Goal: Transaction & Acquisition: Book appointment/travel/reservation

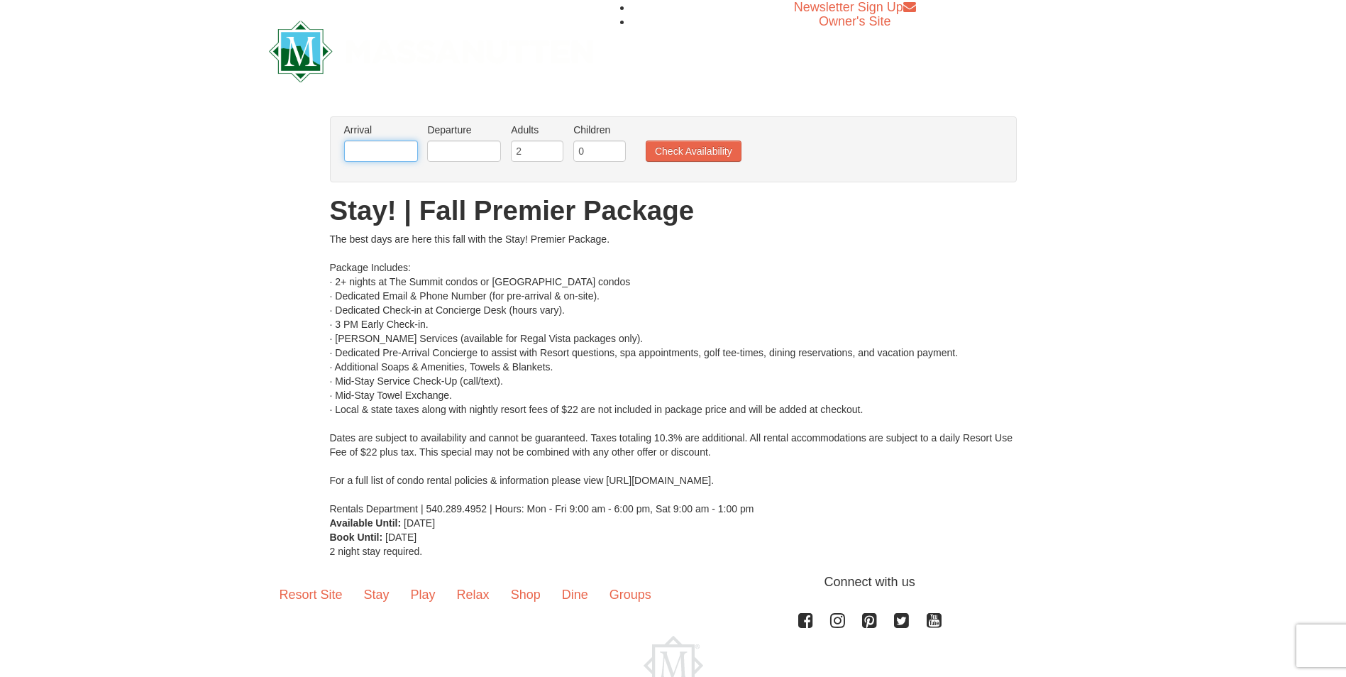
click at [410, 152] on input "text" at bounding box center [381, 150] width 74 height 21
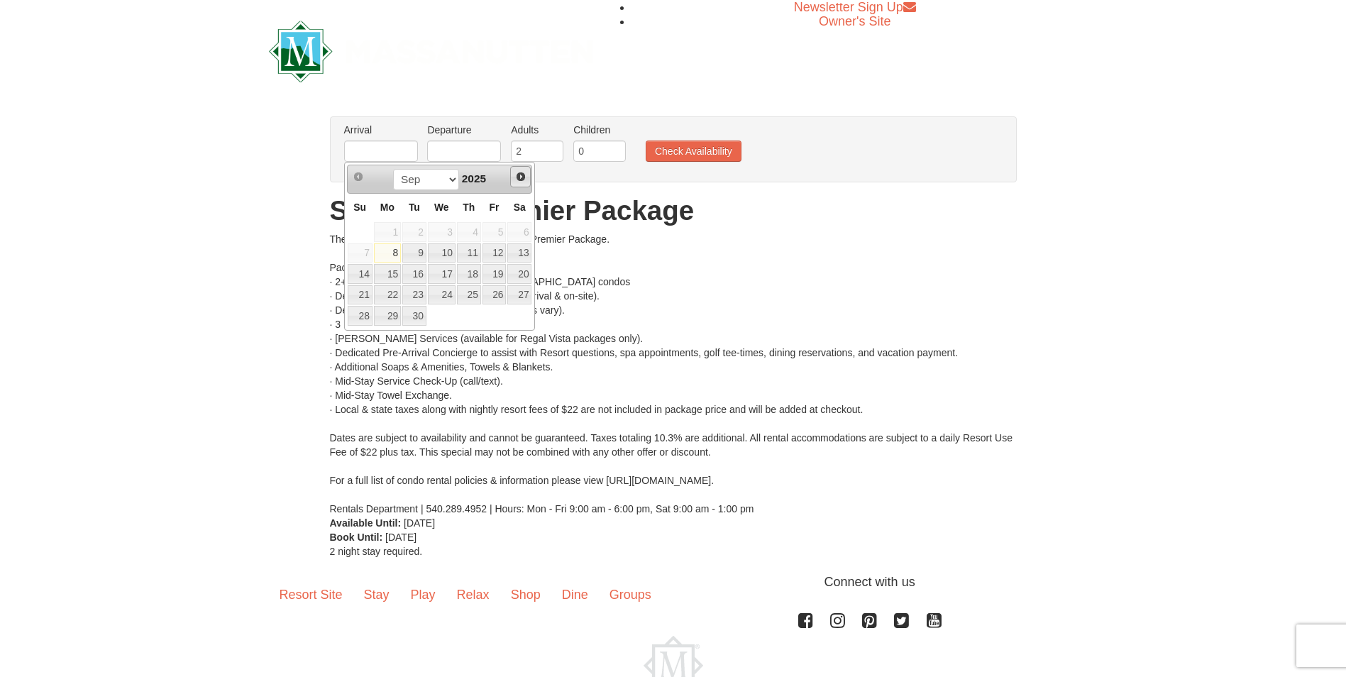
click at [517, 177] on span "Next" at bounding box center [520, 176] width 11 height 11
click at [460, 258] on link "11" at bounding box center [469, 253] width 24 height 20
type input "[DATE]"
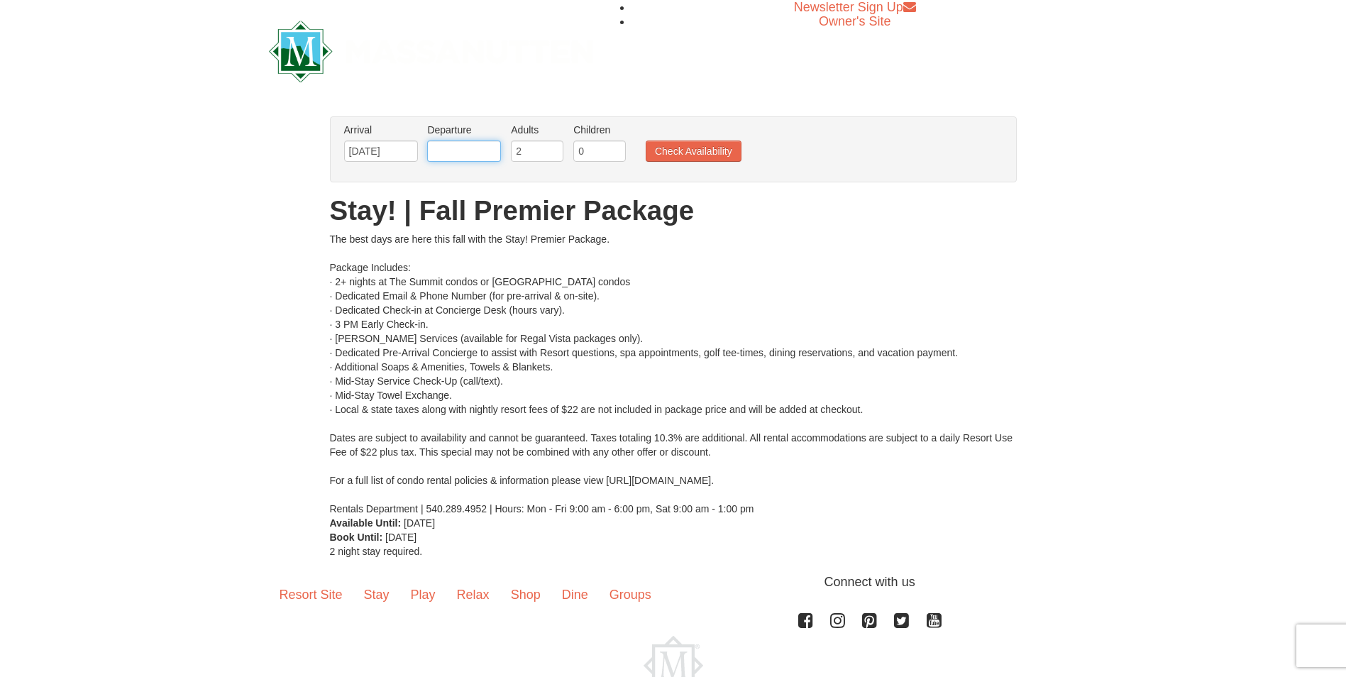
click at [466, 152] on input "text" at bounding box center [464, 150] width 74 height 21
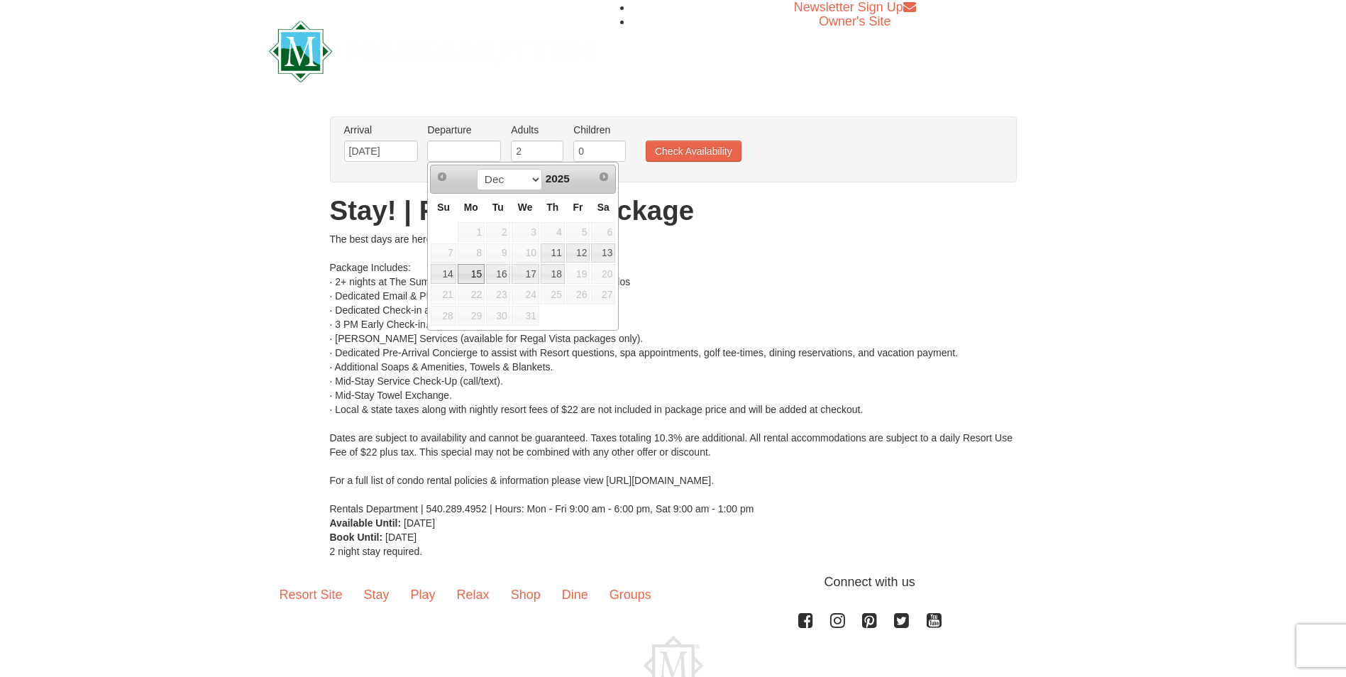
click at [463, 275] on link "15" at bounding box center [471, 274] width 27 height 20
type input "[DATE]"
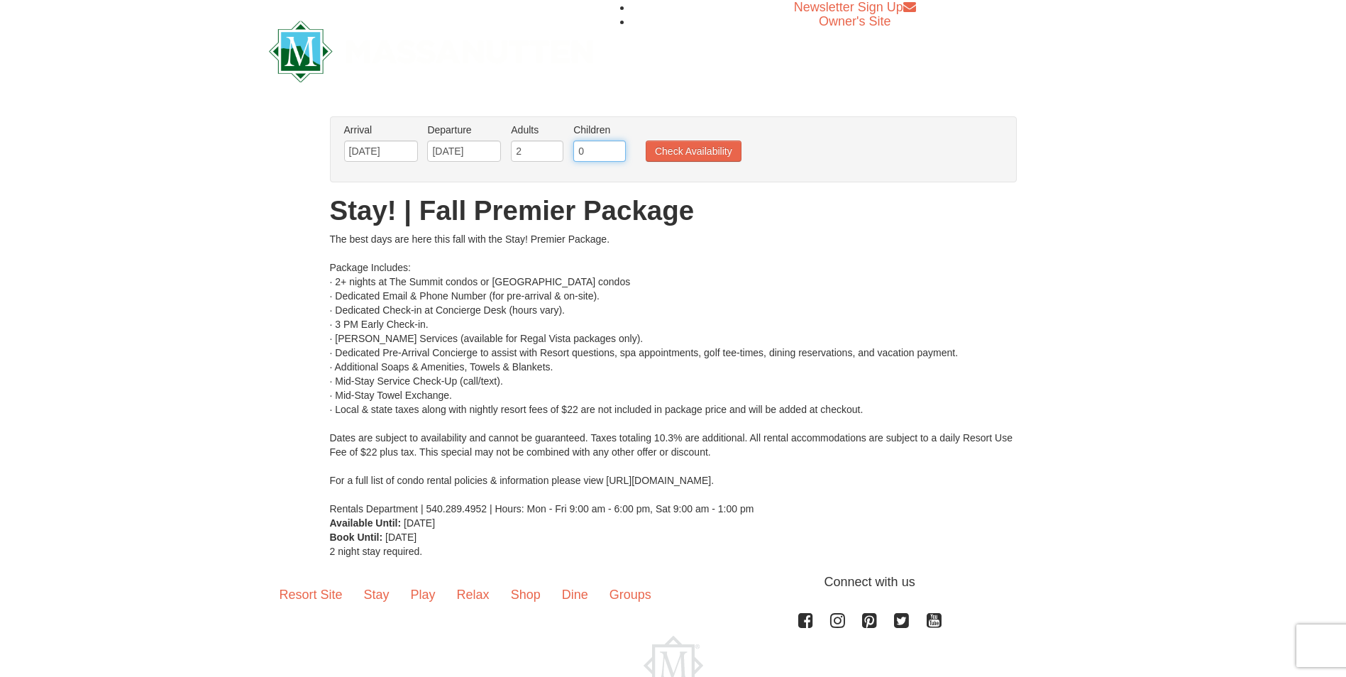
click at [587, 150] on input "0" at bounding box center [599, 150] width 52 height 21
click at [614, 148] on input "1" at bounding box center [599, 150] width 52 height 21
type input "2"
click at [614, 148] on input "2" at bounding box center [599, 150] width 52 height 21
click at [555, 155] on input "1" at bounding box center [537, 150] width 52 height 21
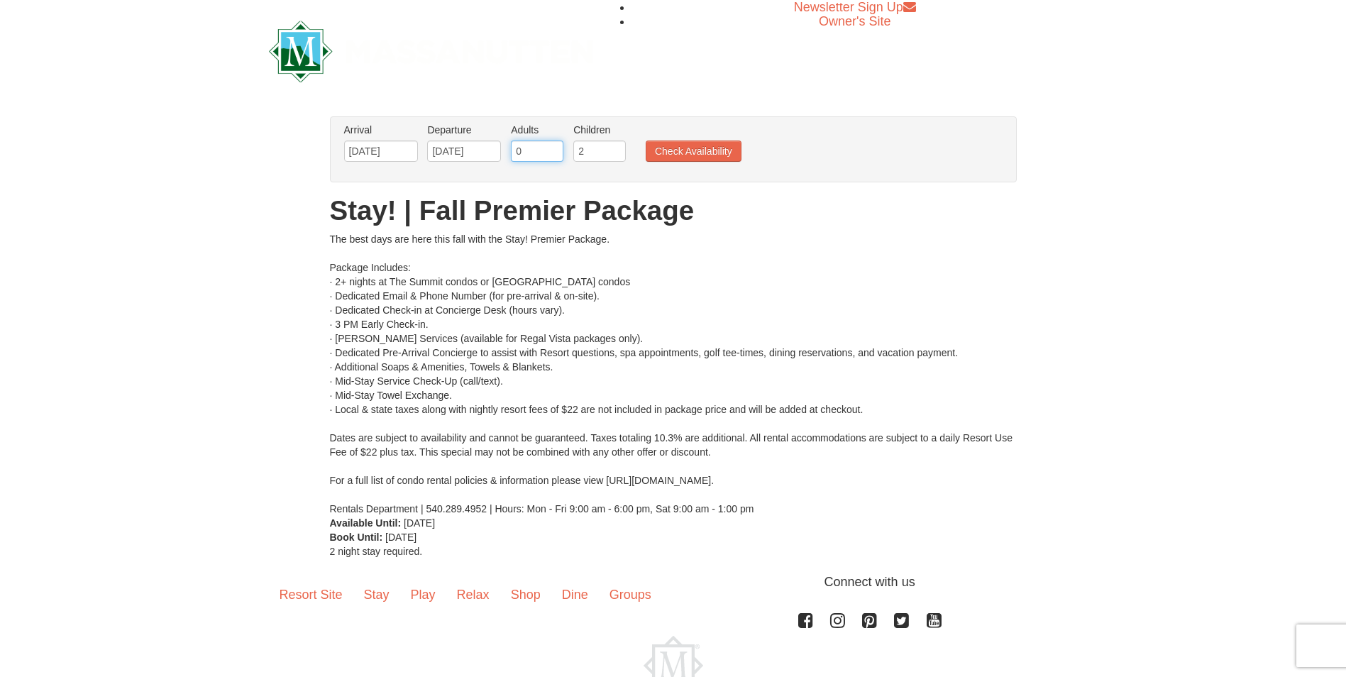
click at [555, 153] on input "0" at bounding box center [537, 150] width 52 height 21
click at [551, 146] on input "1" at bounding box center [537, 150] width 52 height 21
click at [552, 146] on input "2" at bounding box center [537, 150] width 52 height 21
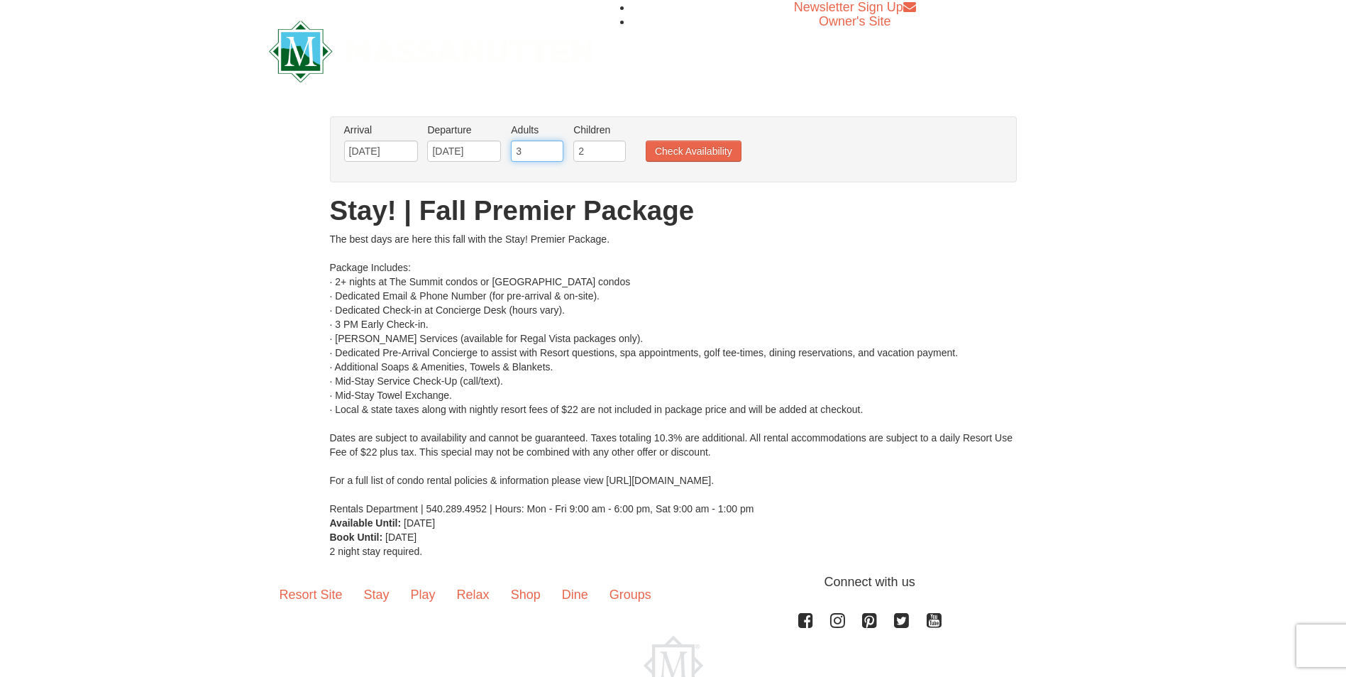
click at [552, 146] on input "3" at bounding box center [537, 150] width 52 height 21
click at [552, 146] on input "4" at bounding box center [537, 150] width 52 height 21
type input "5"
click at [554, 146] on input "5" at bounding box center [537, 150] width 52 height 21
click at [649, 153] on button "Check Availability" at bounding box center [694, 150] width 96 height 21
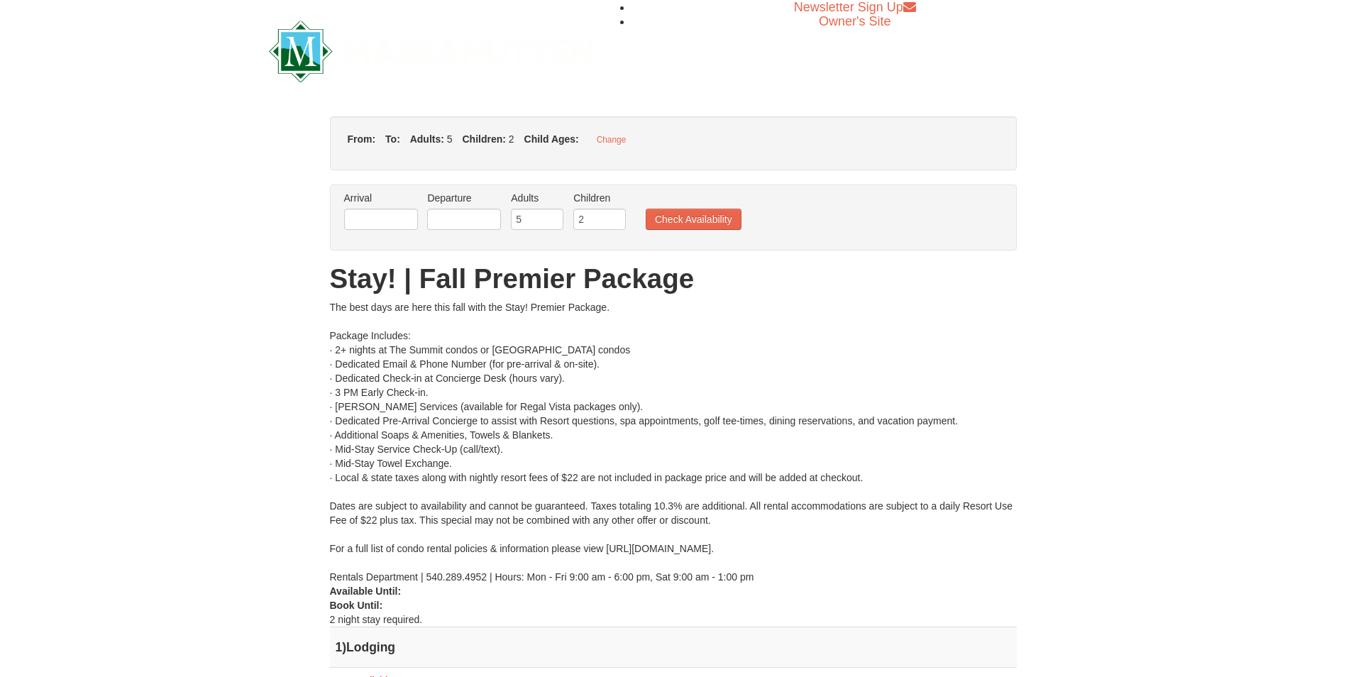
type input "[DATE]"
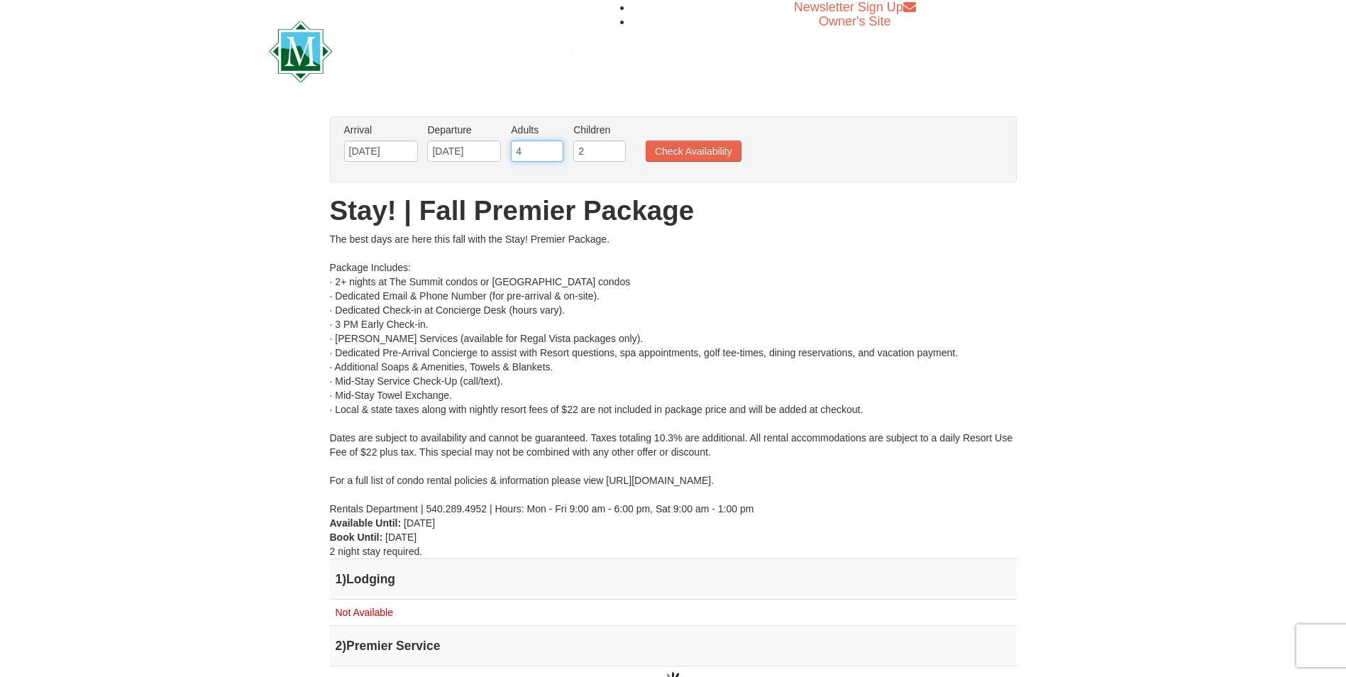
click at [551, 156] on input "4" at bounding box center [537, 150] width 52 height 21
click at [551, 156] on input "3" at bounding box center [537, 150] width 52 height 21
type input "2"
click at [551, 156] on input "2" at bounding box center [537, 150] width 52 height 21
click at [648, 148] on button "Check Availability" at bounding box center [694, 150] width 96 height 21
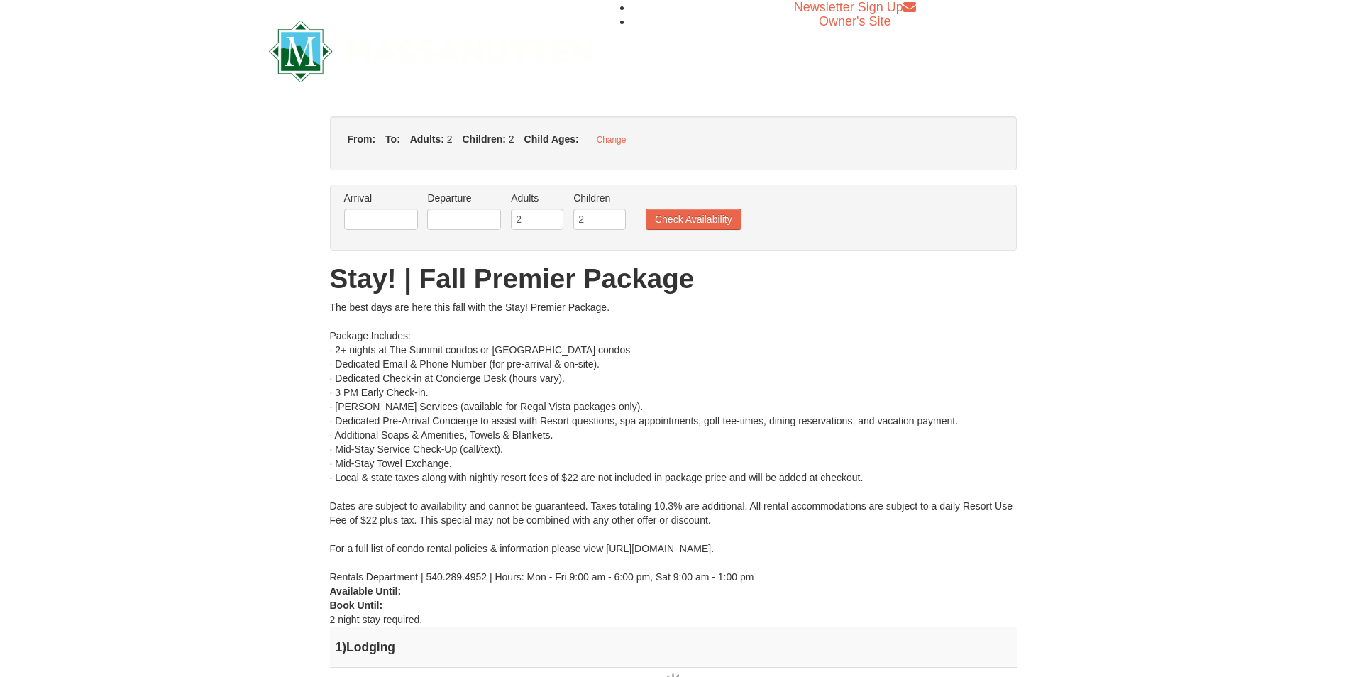
type input "[DATE]"
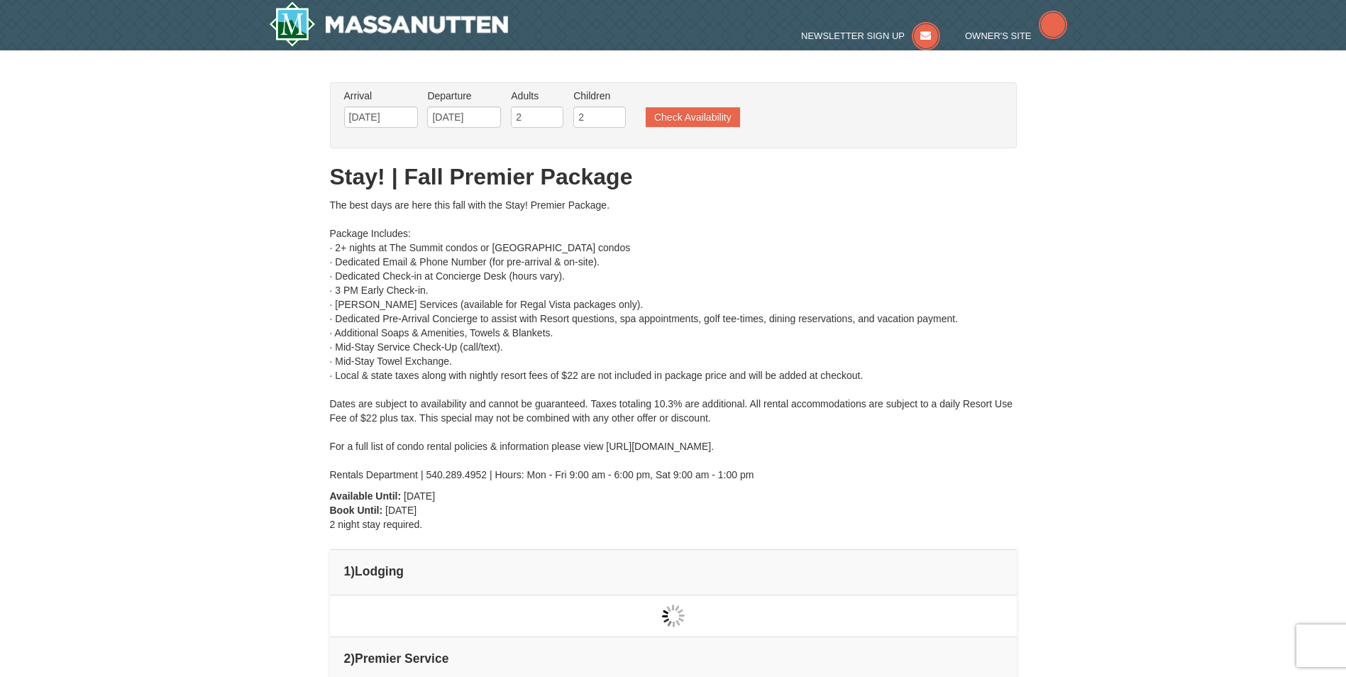
type input "[DATE]"
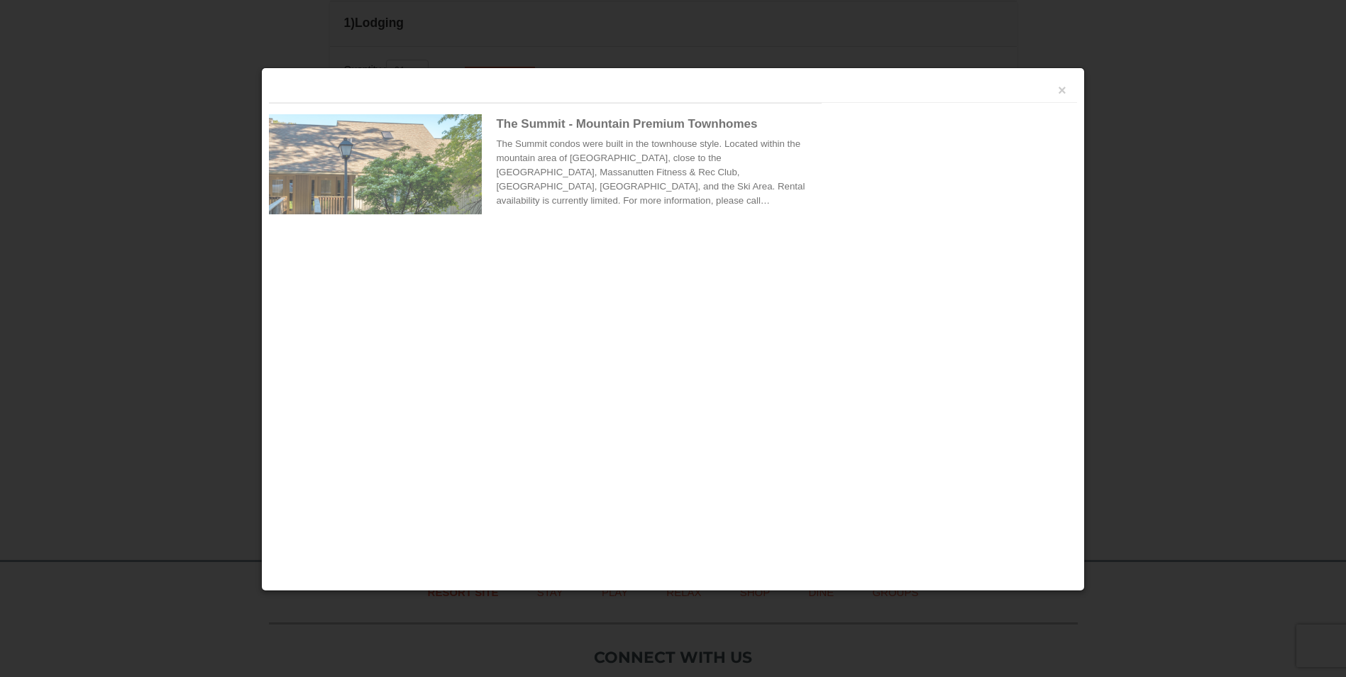
scroll to position [604, 0]
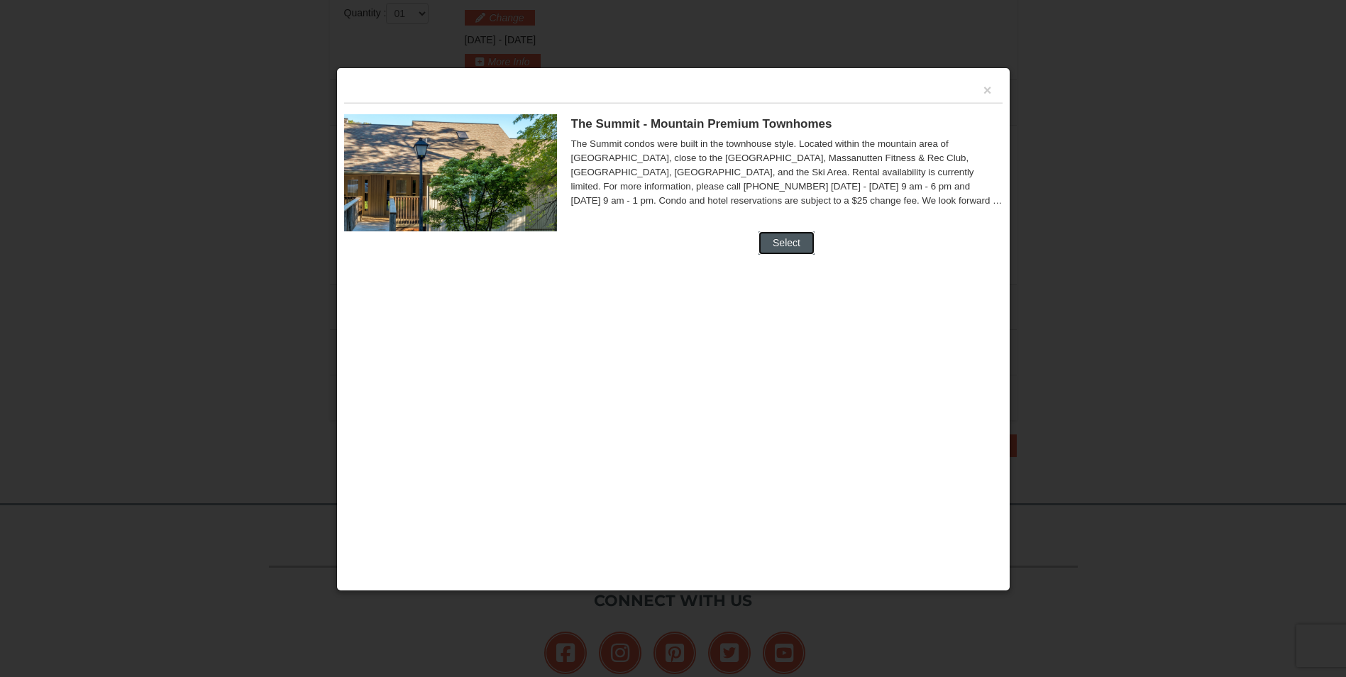
click at [788, 252] on button "Select" at bounding box center [786, 242] width 56 height 23
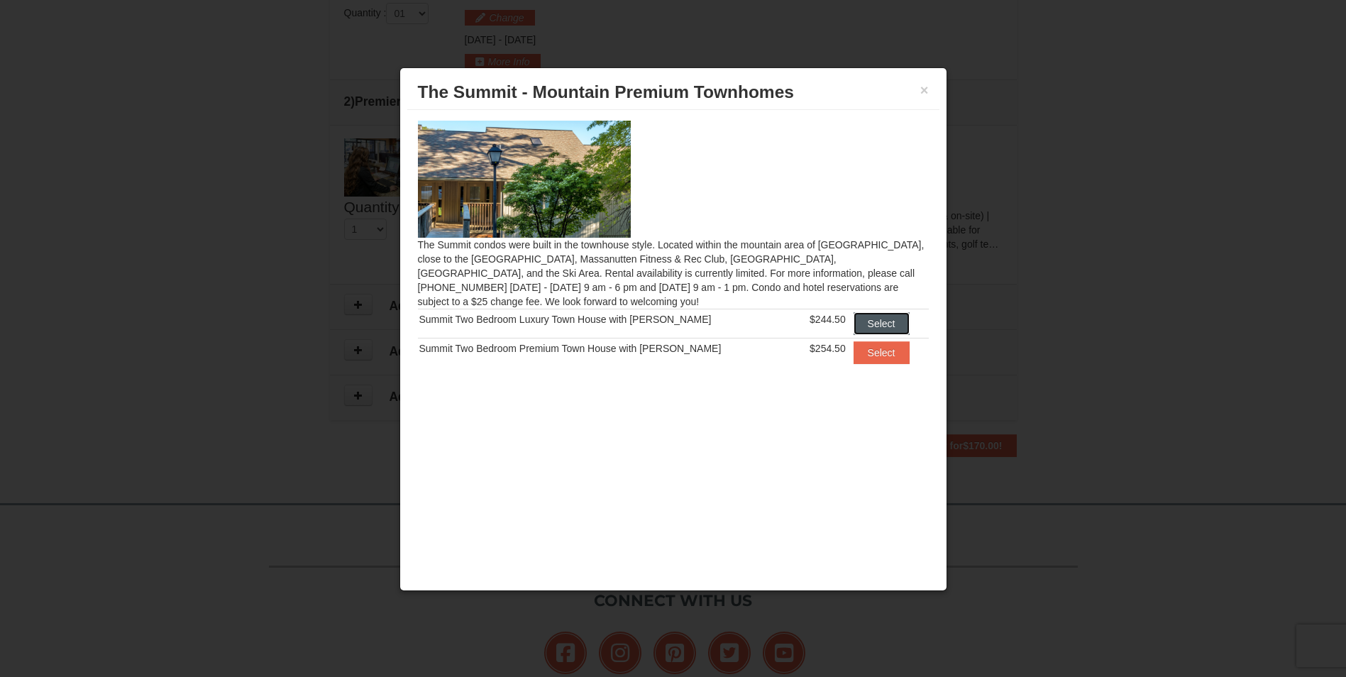
click at [866, 328] on button "Select" at bounding box center [881, 323] width 56 height 23
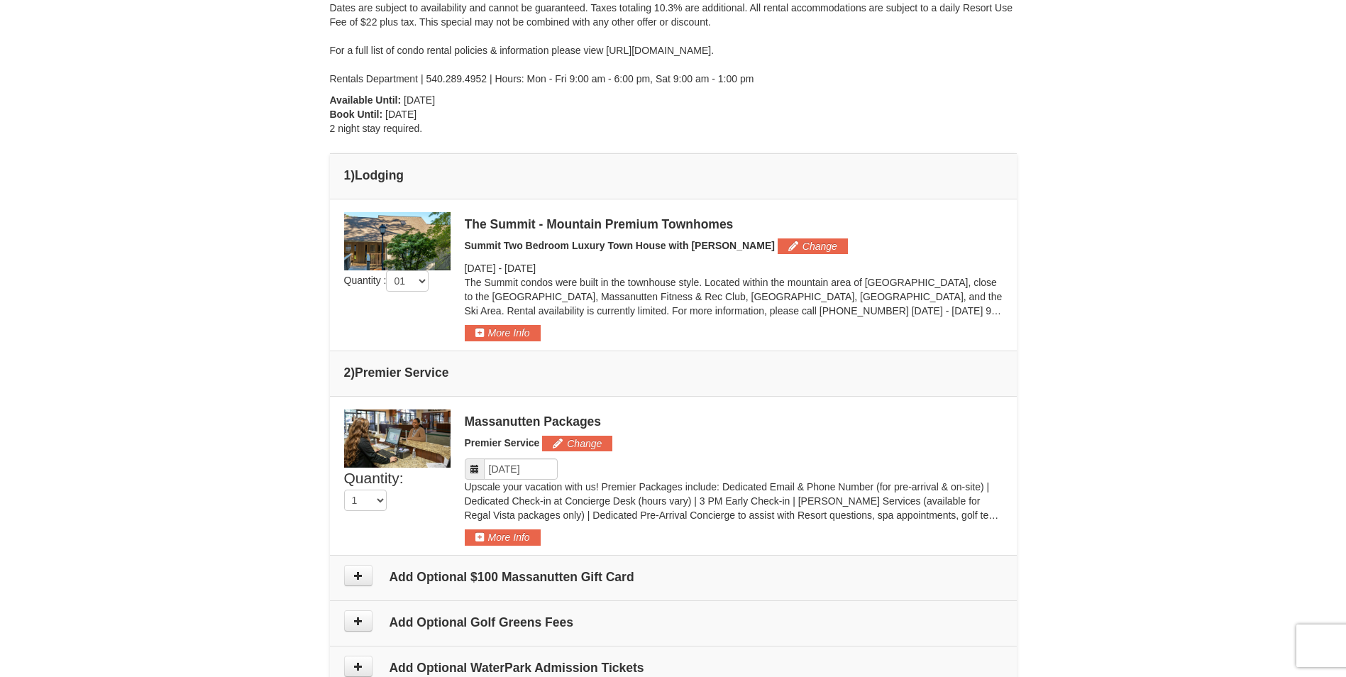
scroll to position [392, 0]
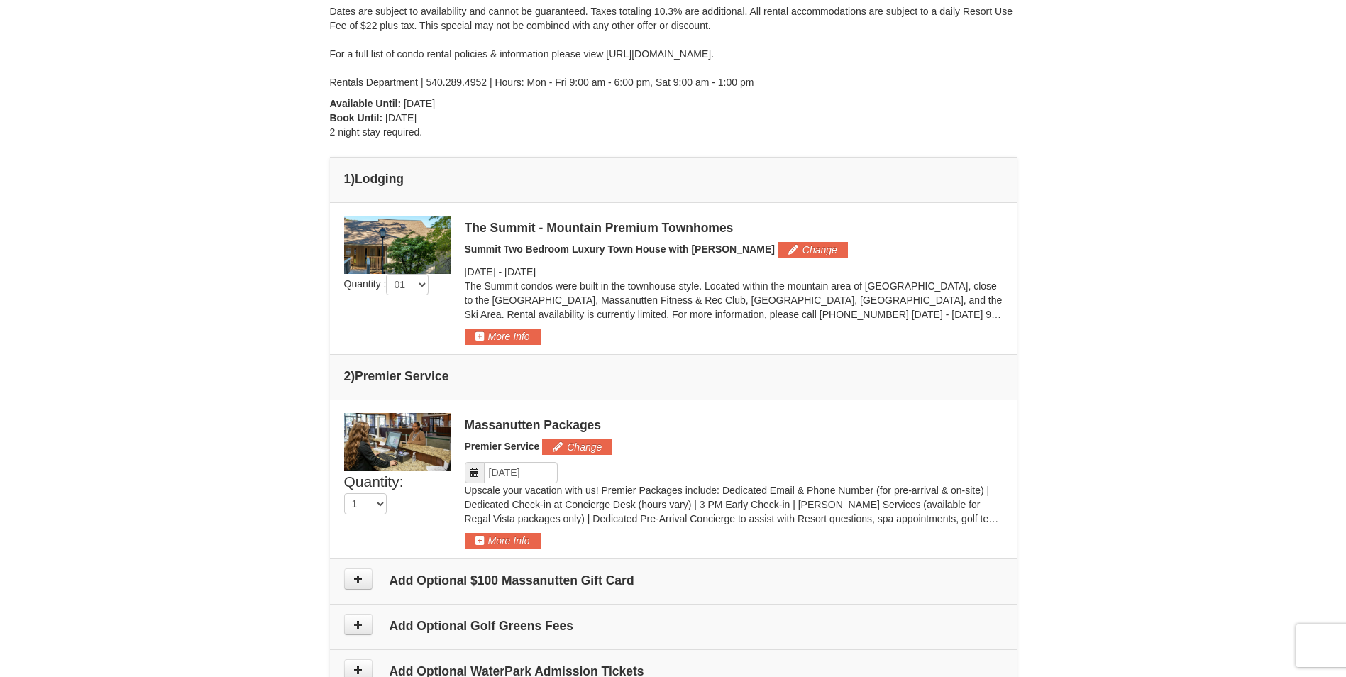
click at [438, 236] on img at bounding box center [397, 245] width 106 height 58
click at [502, 335] on button "More Info" at bounding box center [503, 336] width 76 height 16
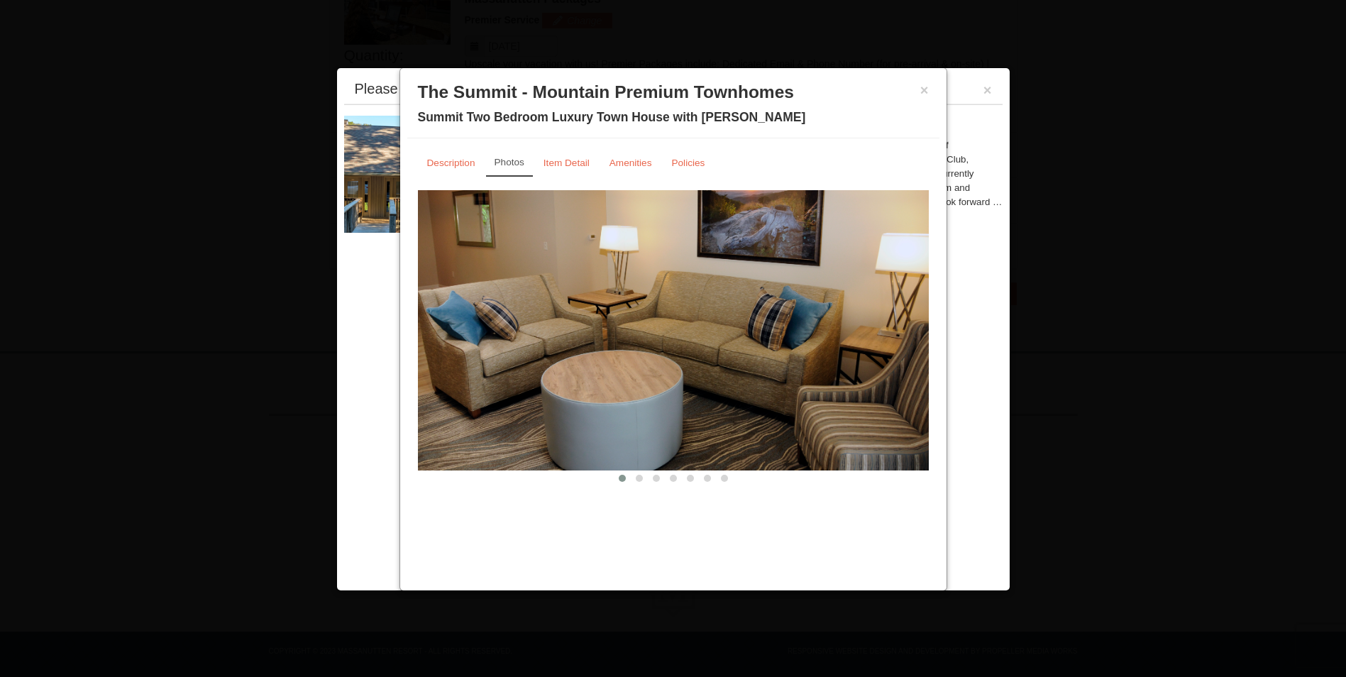
scroll to position [820, 0]
click at [636, 472] on button at bounding box center [639, 478] width 17 height 14
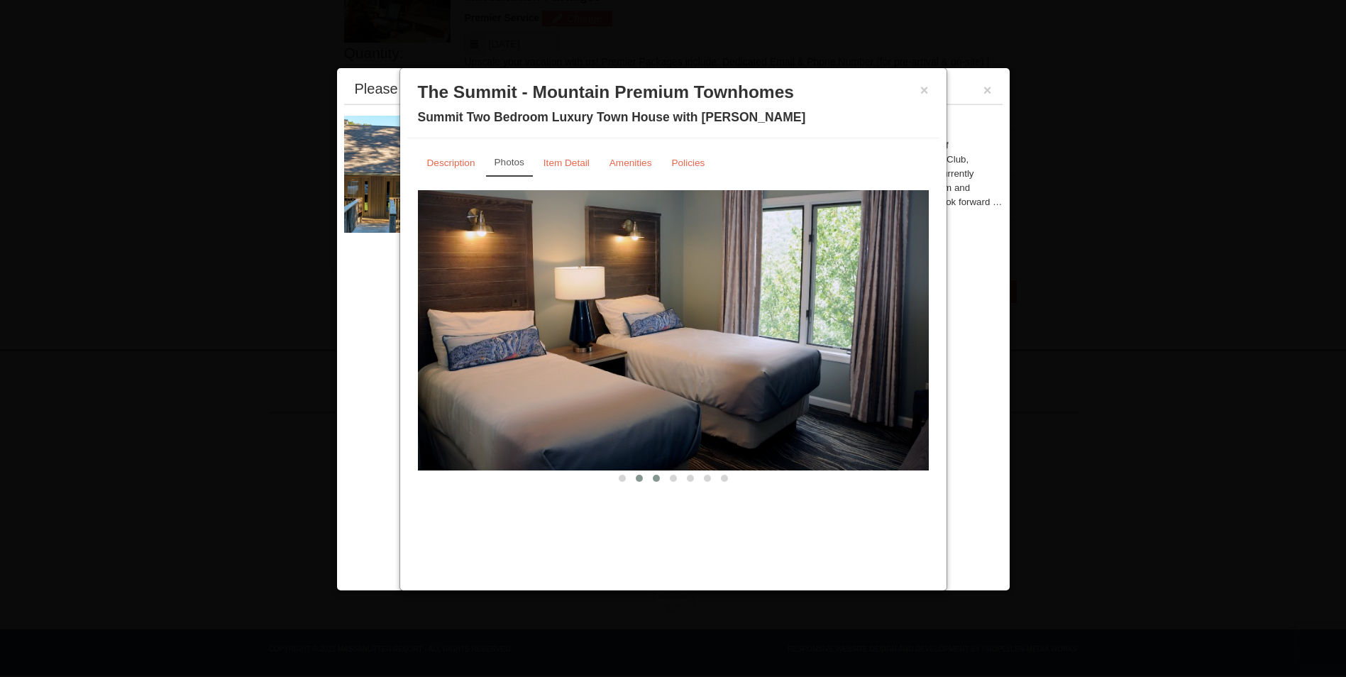
click at [653, 479] on span at bounding box center [656, 478] width 7 height 7
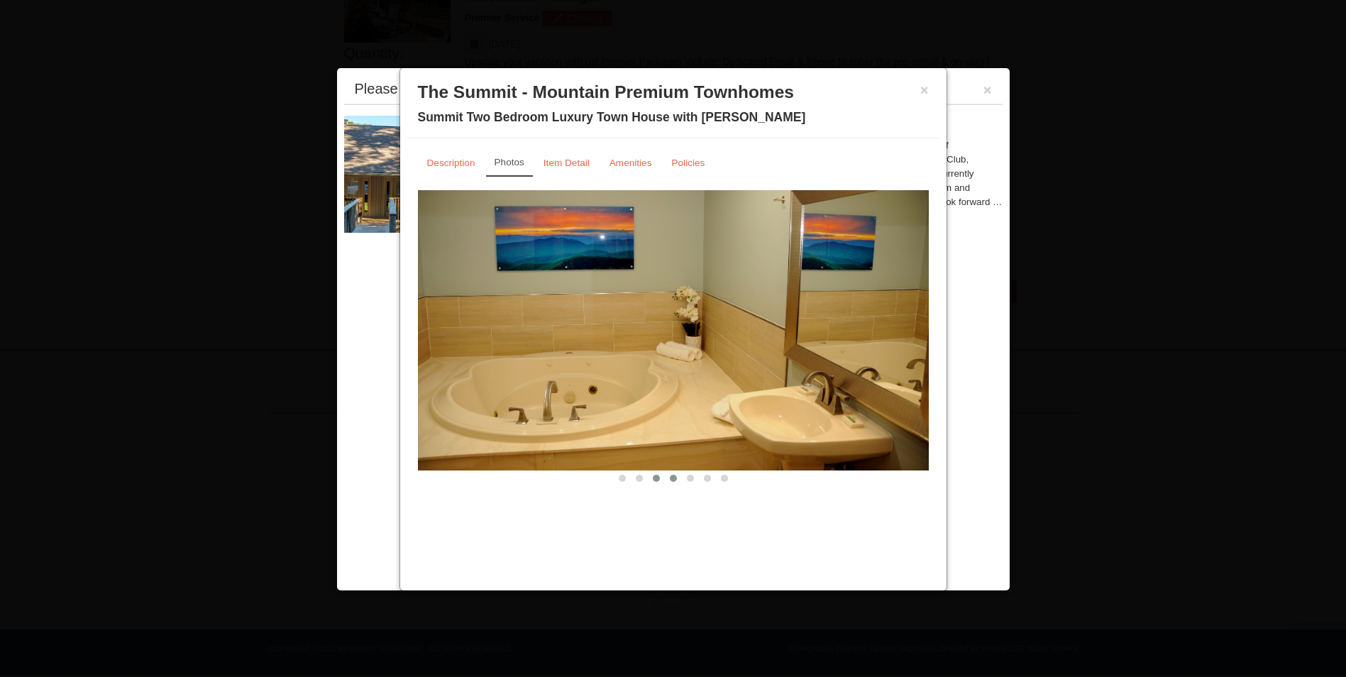
click at [668, 482] on button at bounding box center [673, 478] width 17 height 14
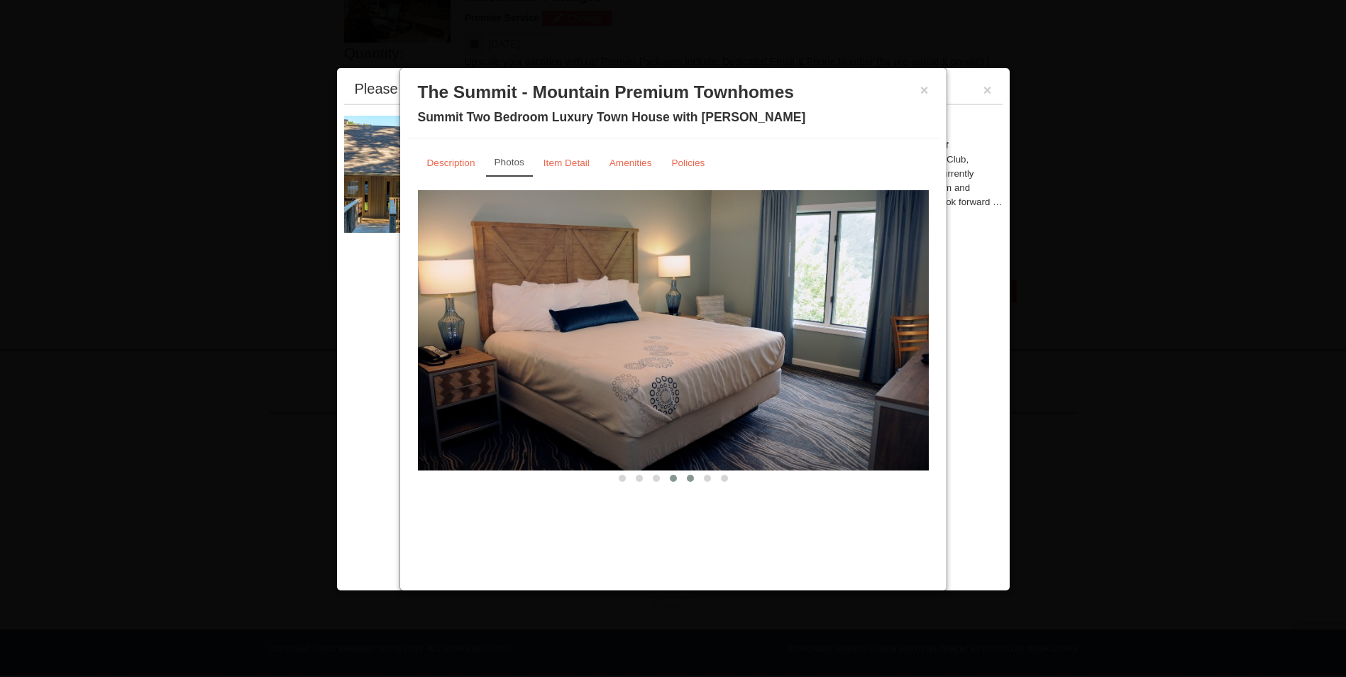
click at [696, 473] on button at bounding box center [690, 478] width 17 height 14
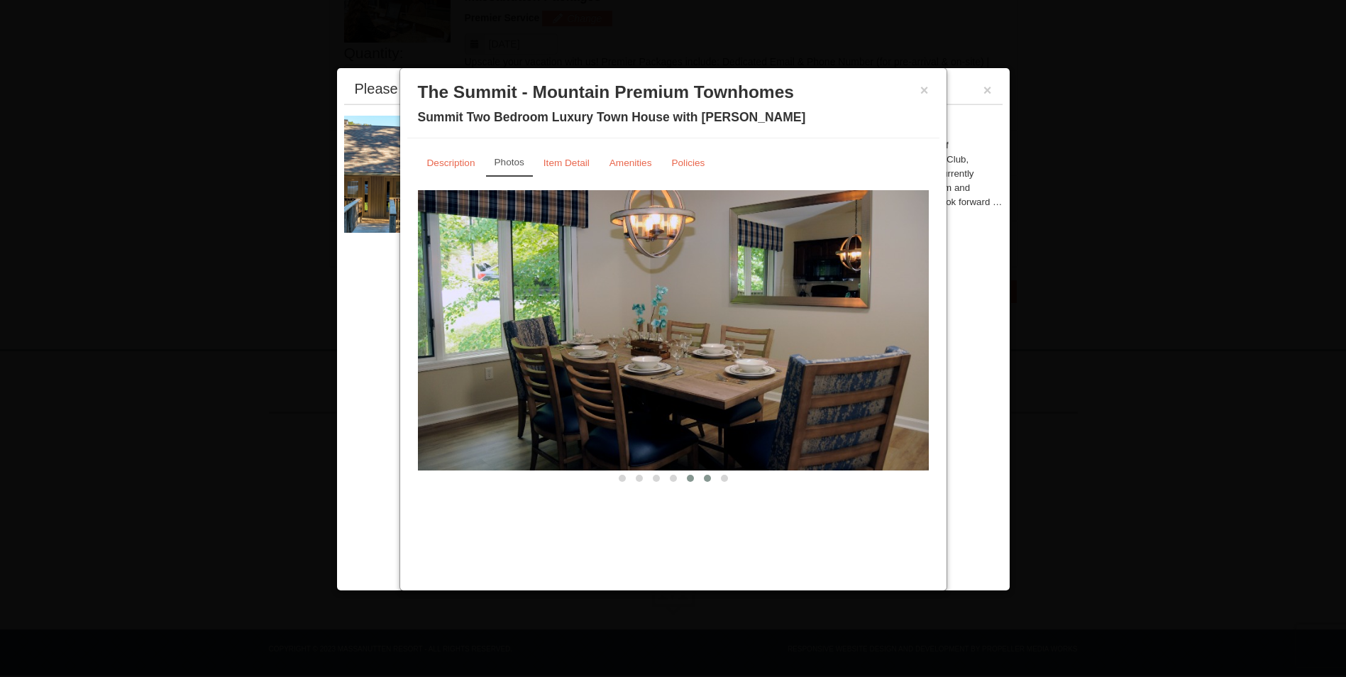
click at [709, 476] on span at bounding box center [707, 478] width 7 height 7
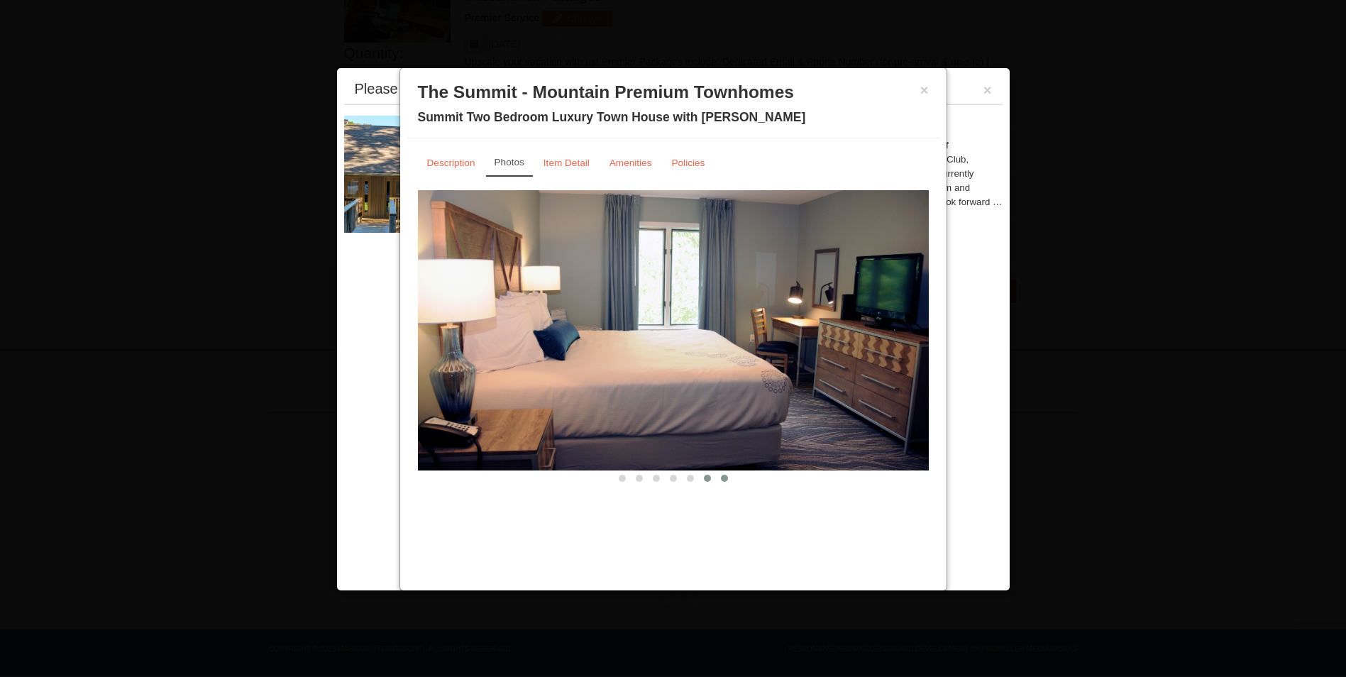
click at [719, 478] on button at bounding box center [724, 478] width 17 height 14
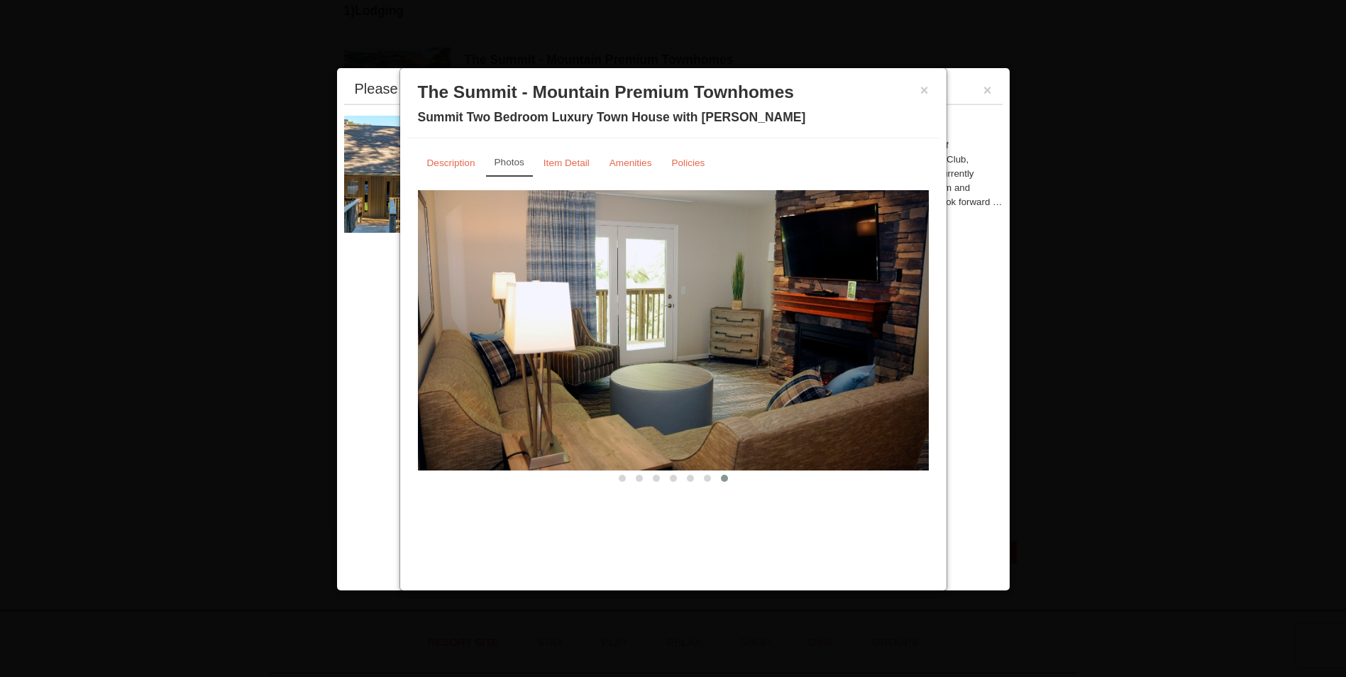
scroll to position [549, 0]
click at [582, 157] on link "Item Detail" at bounding box center [566, 163] width 65 height 28
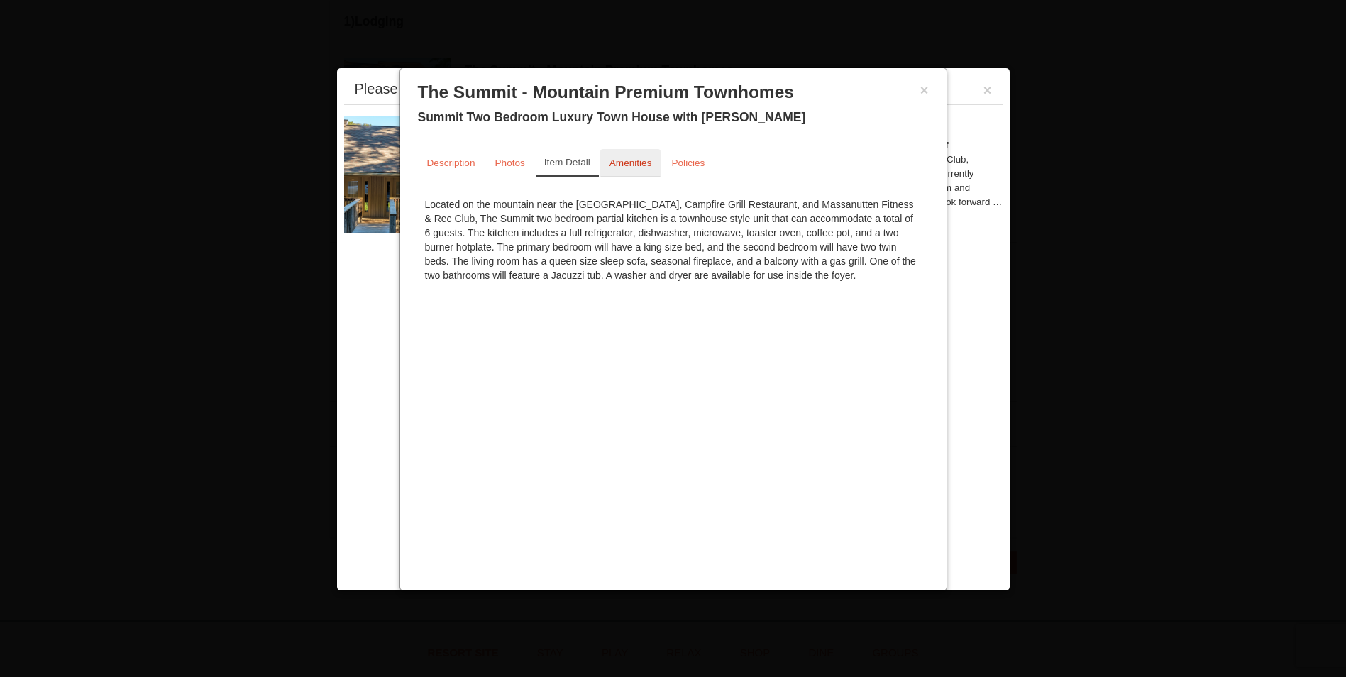
click at [617, 172] on link "Amenities" at bounding box center [630, 163] width 61 height 28
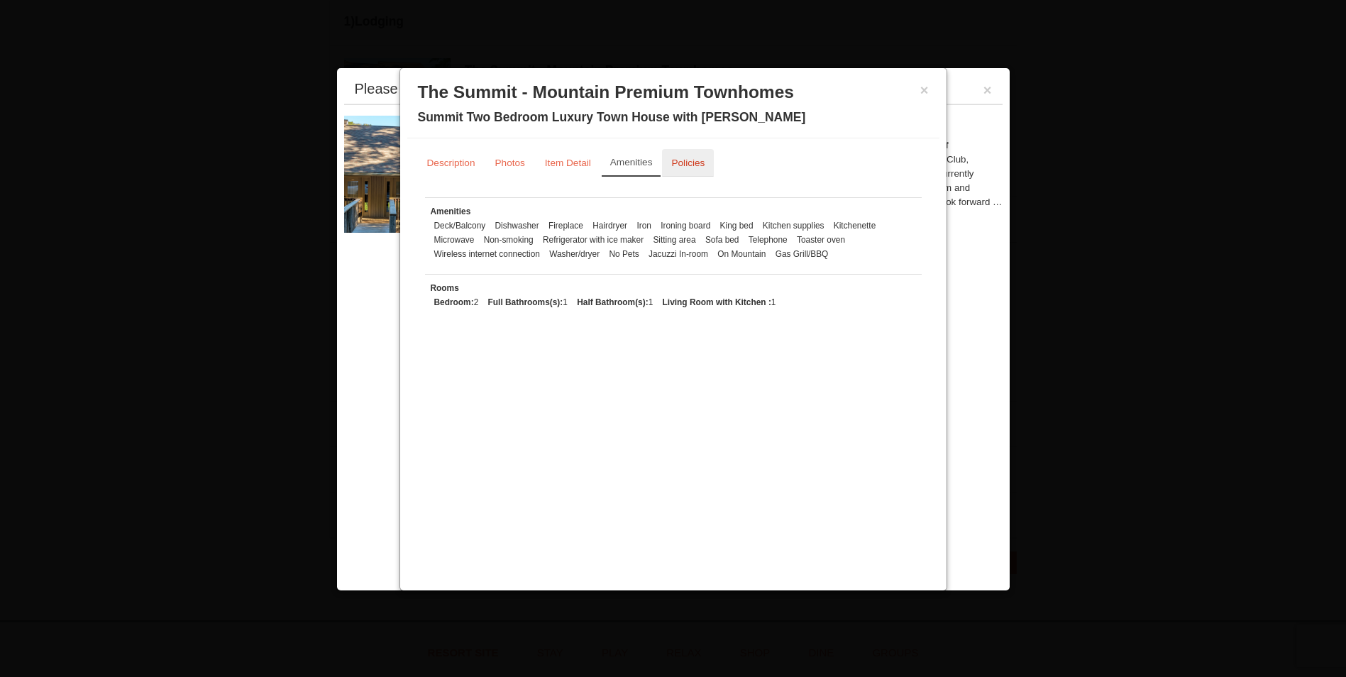
click at [687, 165] on small "Policies" at bounding box center [687, 162] width 33 height 11
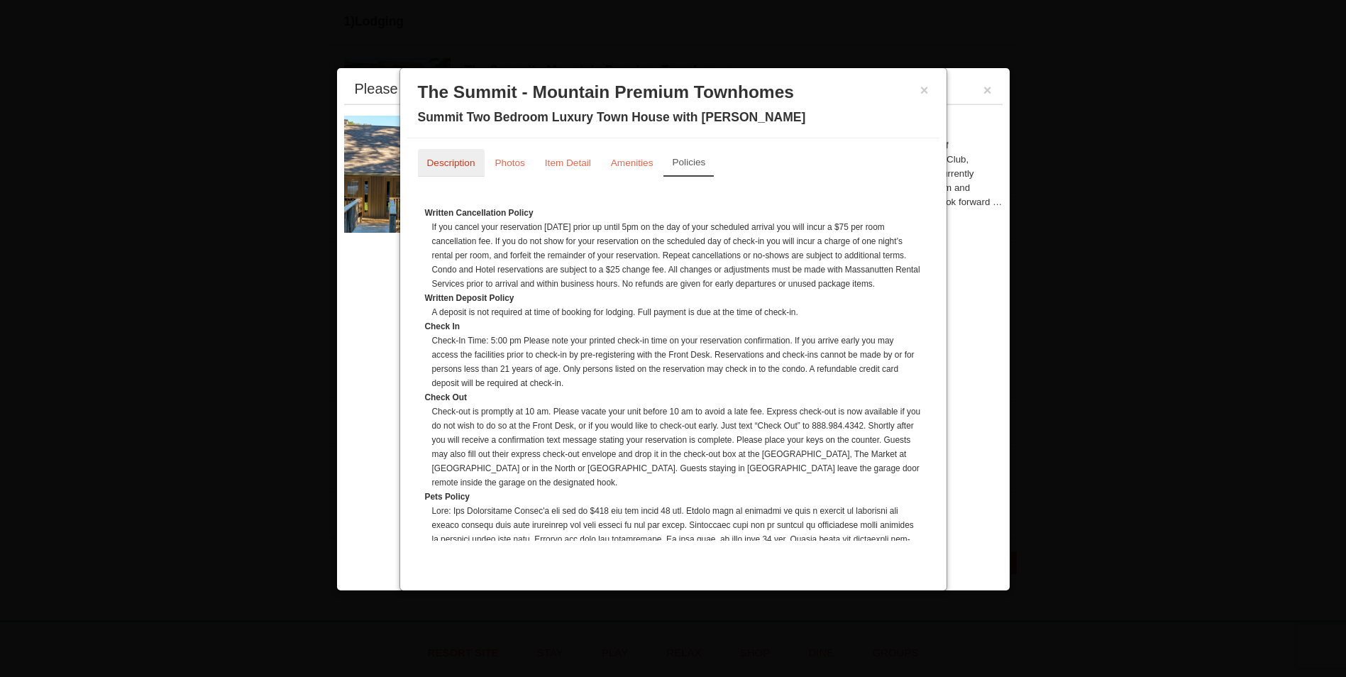
click at [463, 166] on small "Description" at bounding box center [451, 162] width 48 height 11
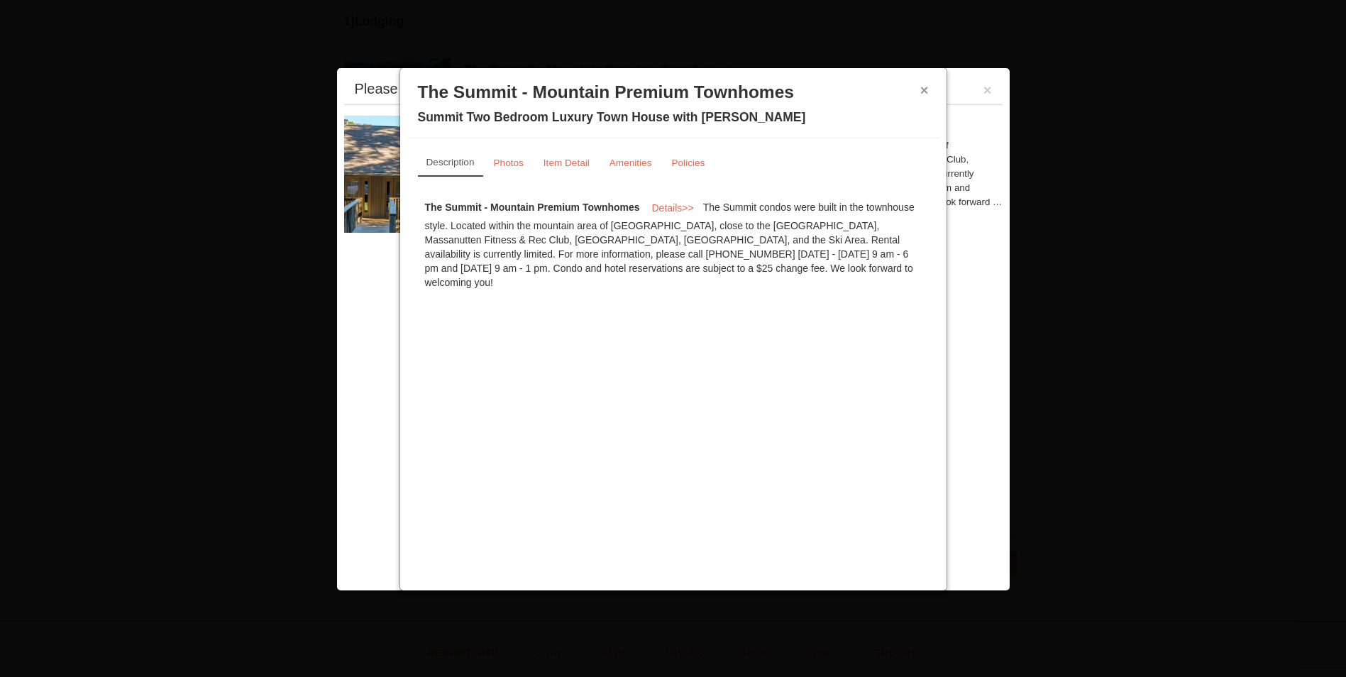
click at [924, 91] on button "×" at bounding box center [924, 90] width 9 height 14
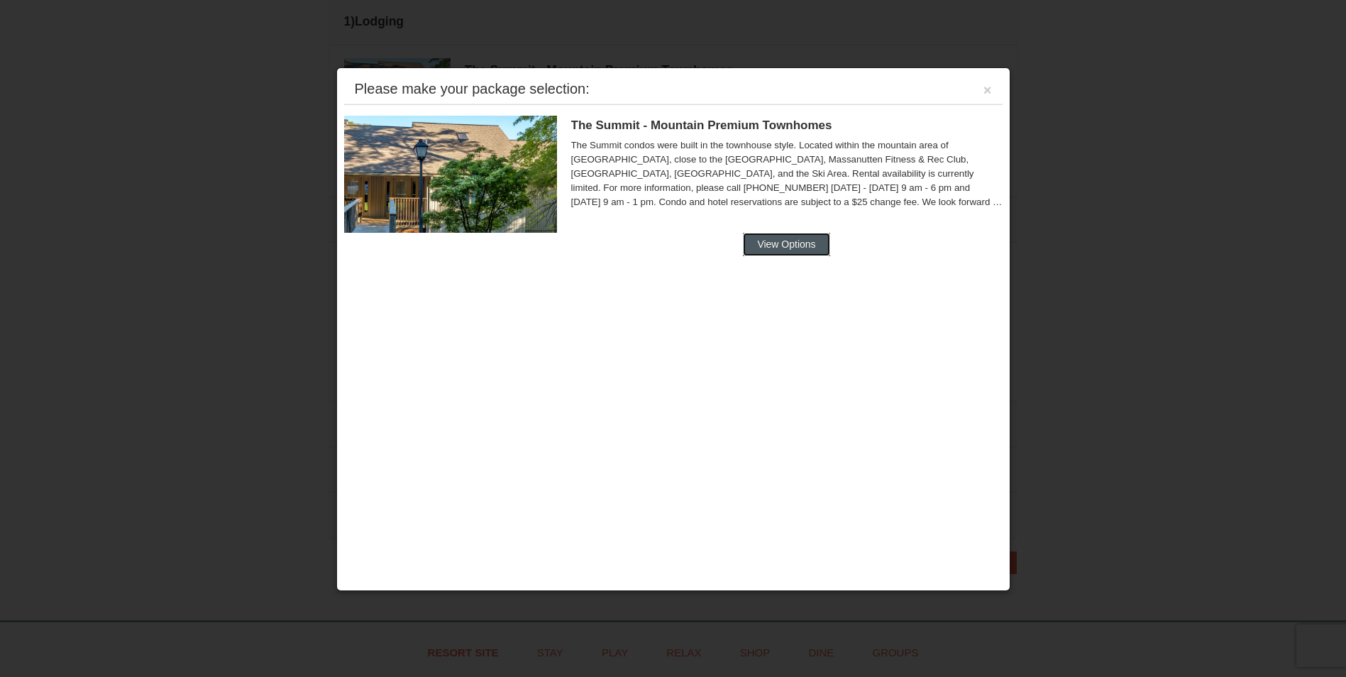
click at [814, 235] on button "View Options" at bounding box center [786, 244] width 87 height 23
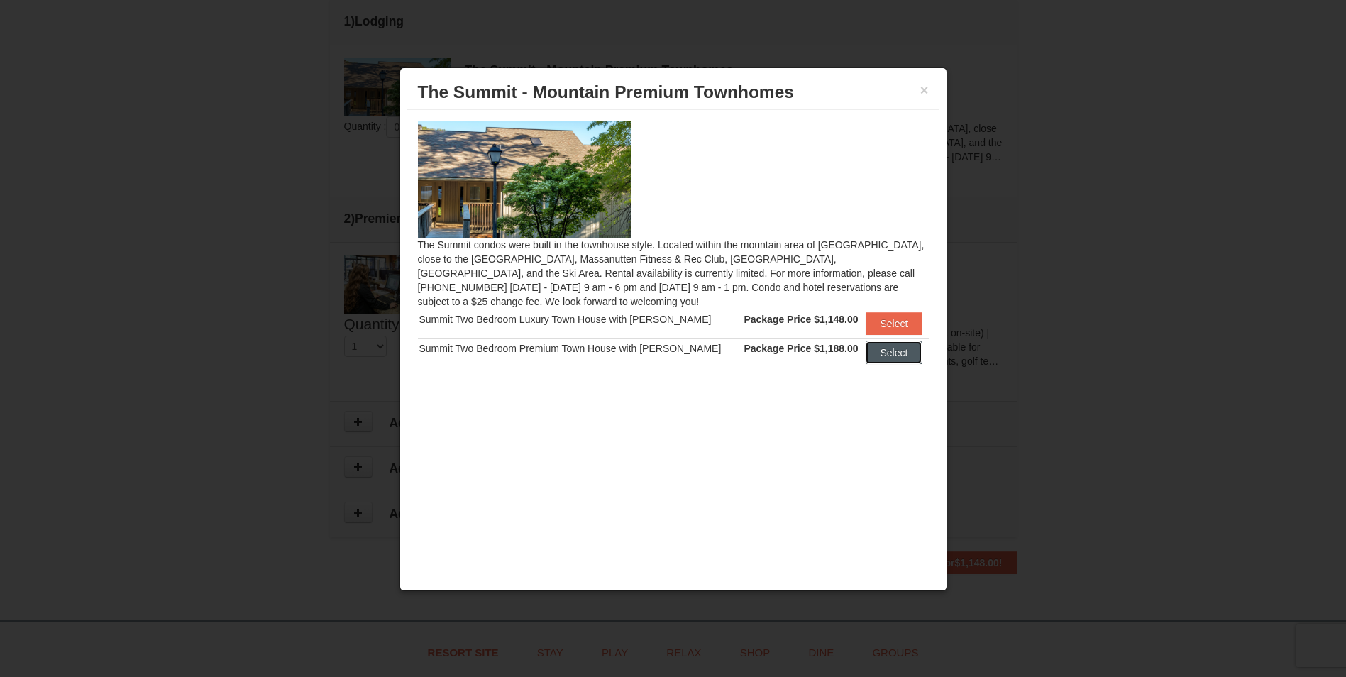
click at [878, 348] on button "Select" at bounding box center [893, 352] width 56 height 23
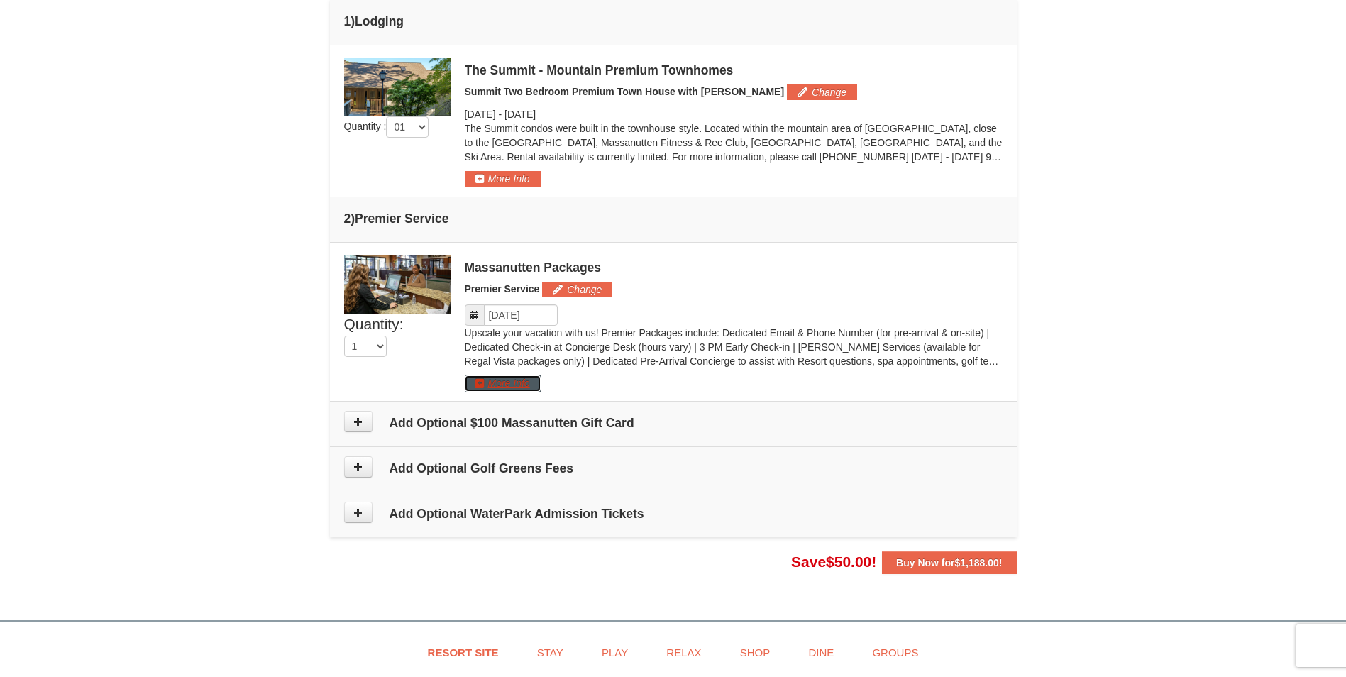
click at [526, 387] on button "More Info" at bounding box center [503, 383] width 76 height 16
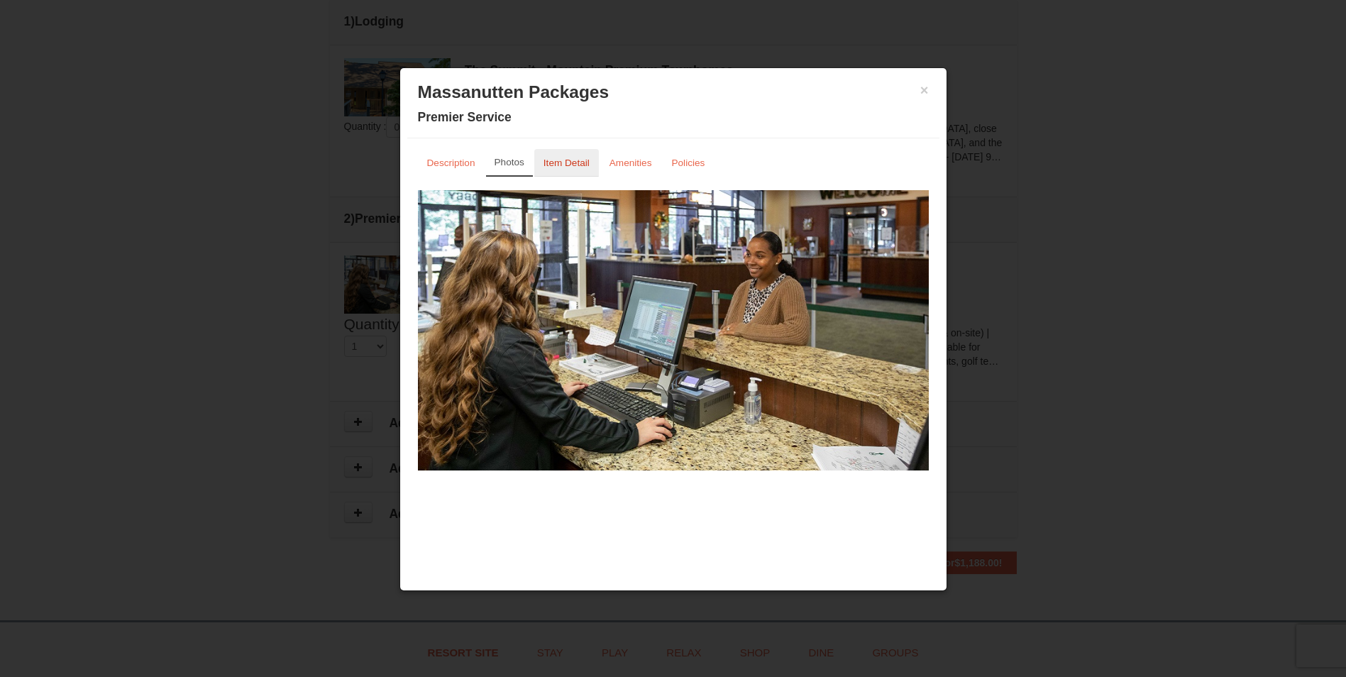
click at [576, 165] on small "Item Detail" at bounding box center [566, 162] width 46 height 11
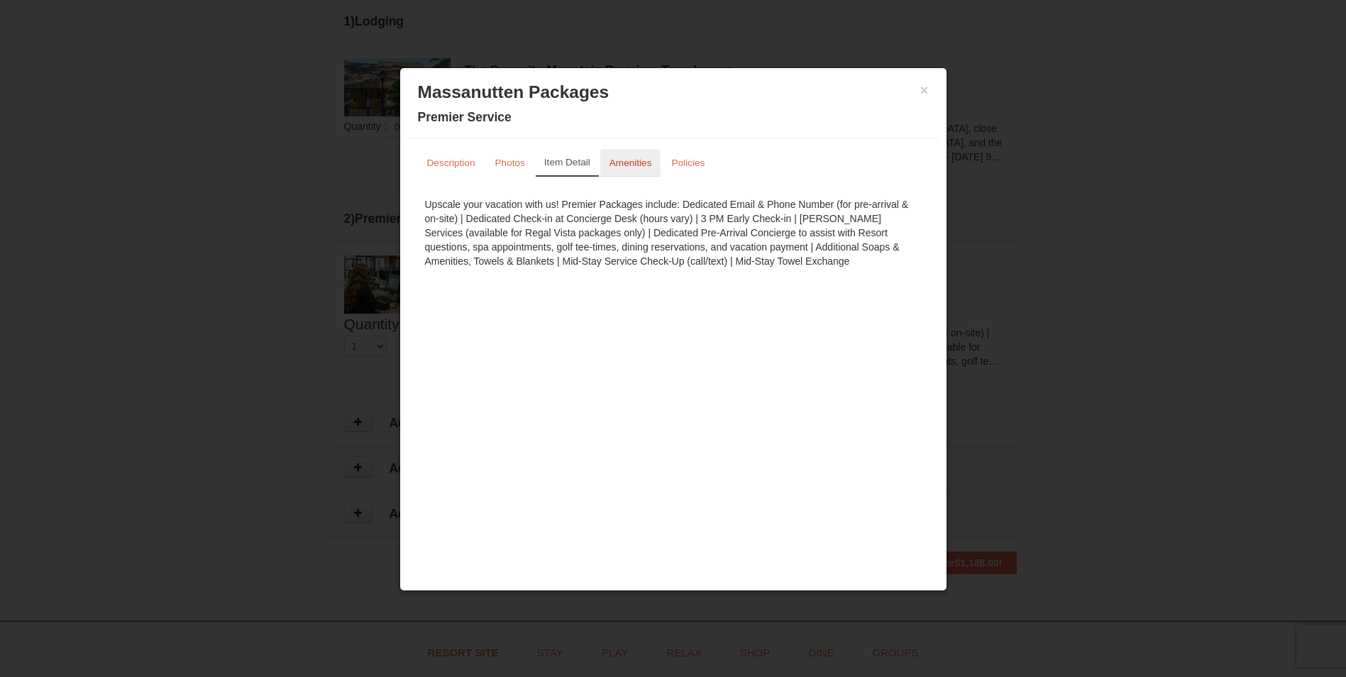
click at [618, 162] on small "Amenities" at bounding box center [630, 162] width 43 height 11
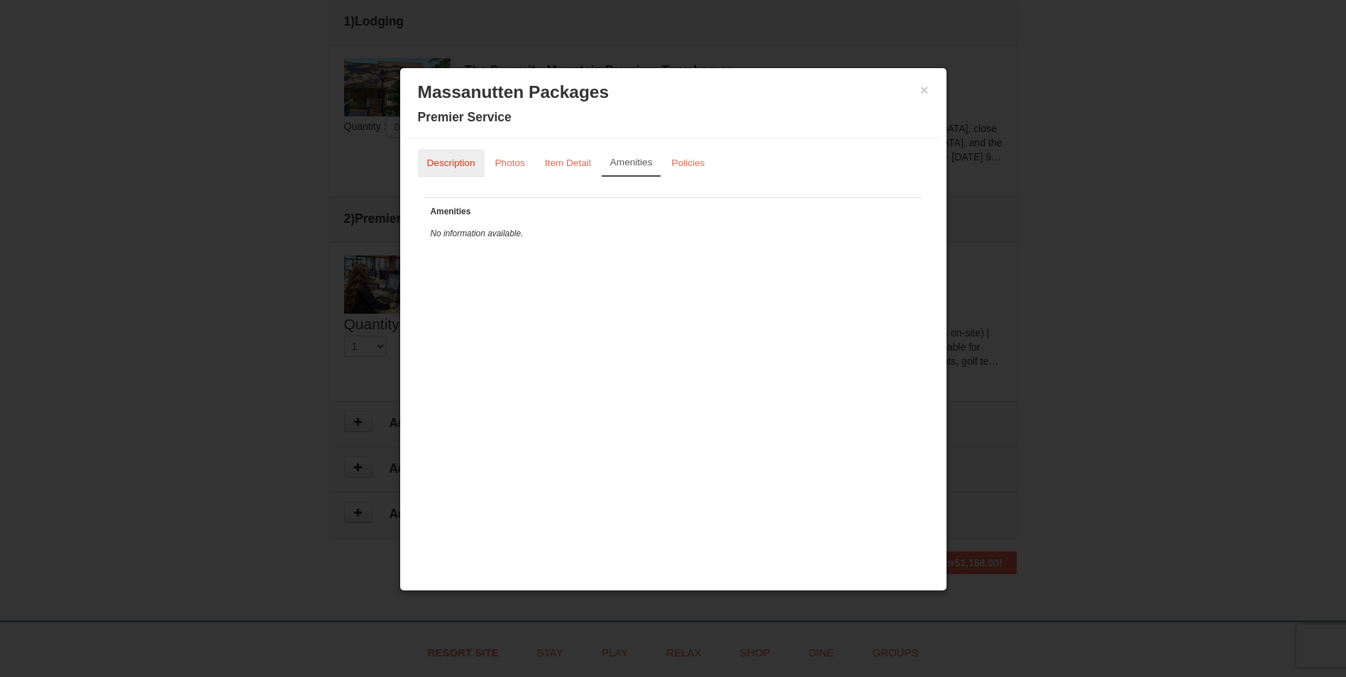
click at [448, 165] on small "Description" at bounding box center [451, 162] width 48 height 11
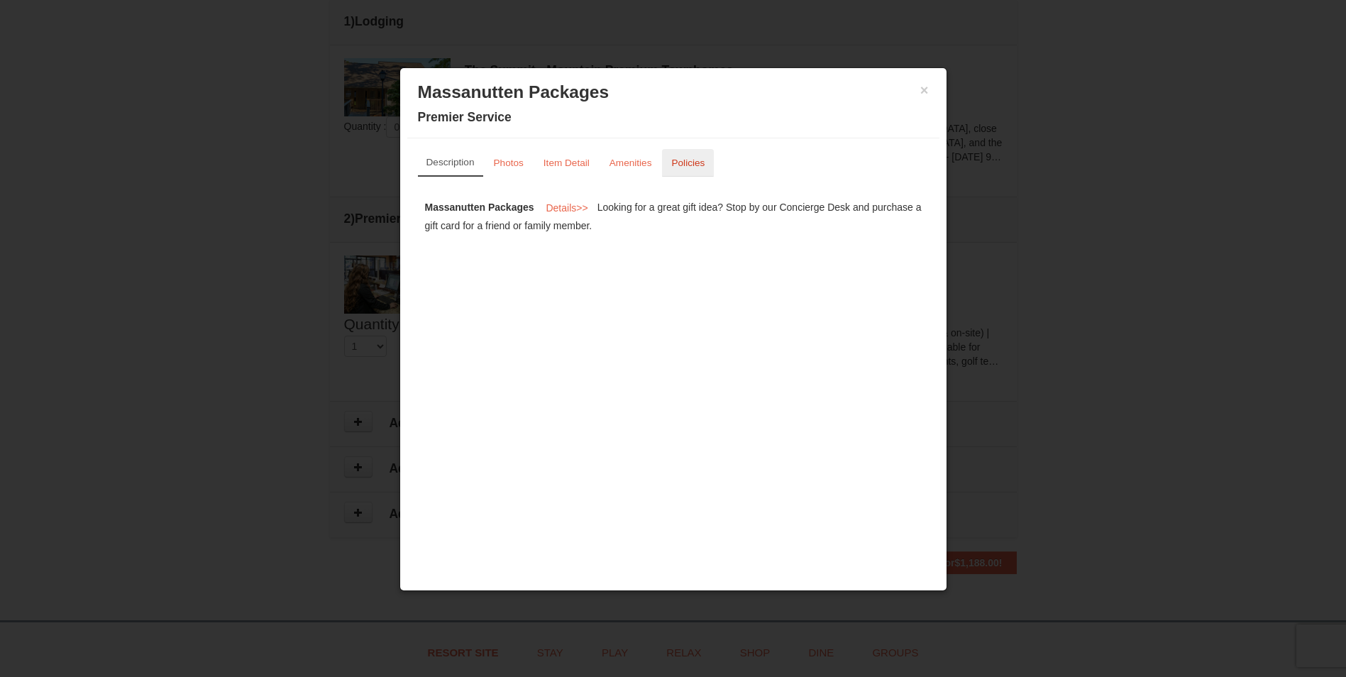
click at [699, 165] on small "Policies" at bounding box center [687, 162] width 33 height 11
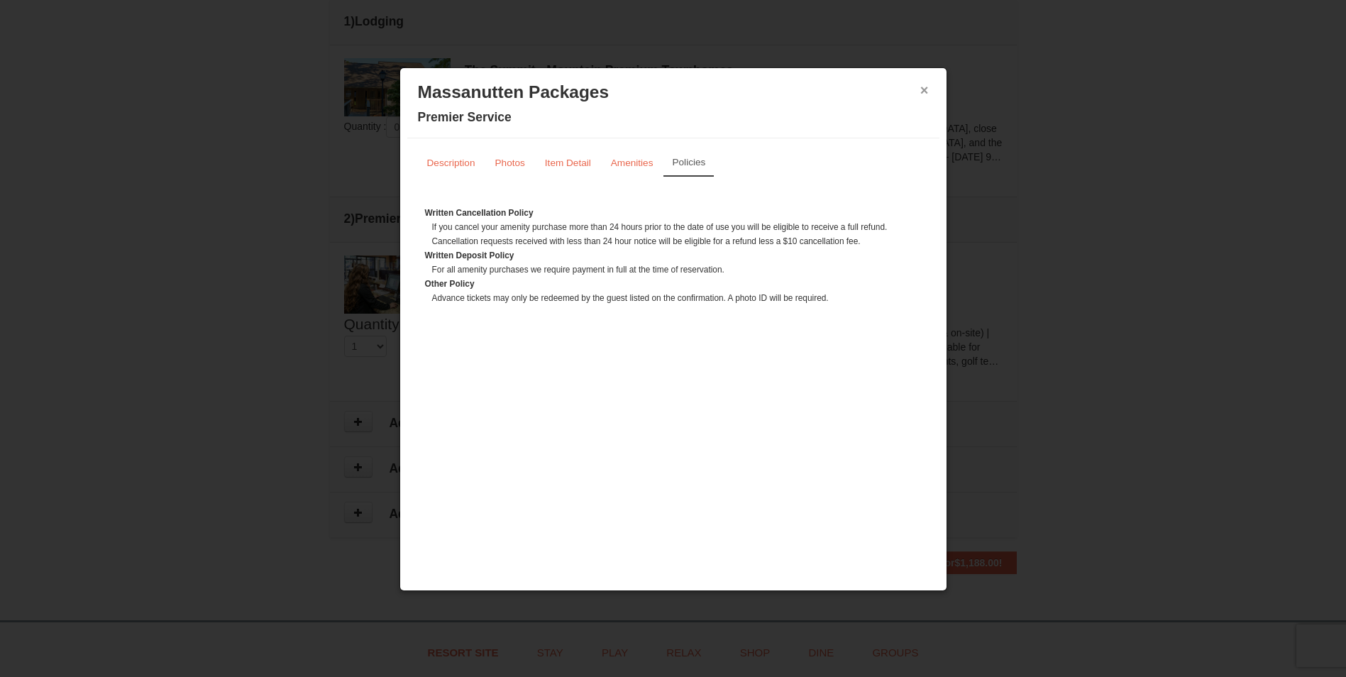
click at [922, 91] on button "×" at bounding box center [924, 90] width 9 height 14
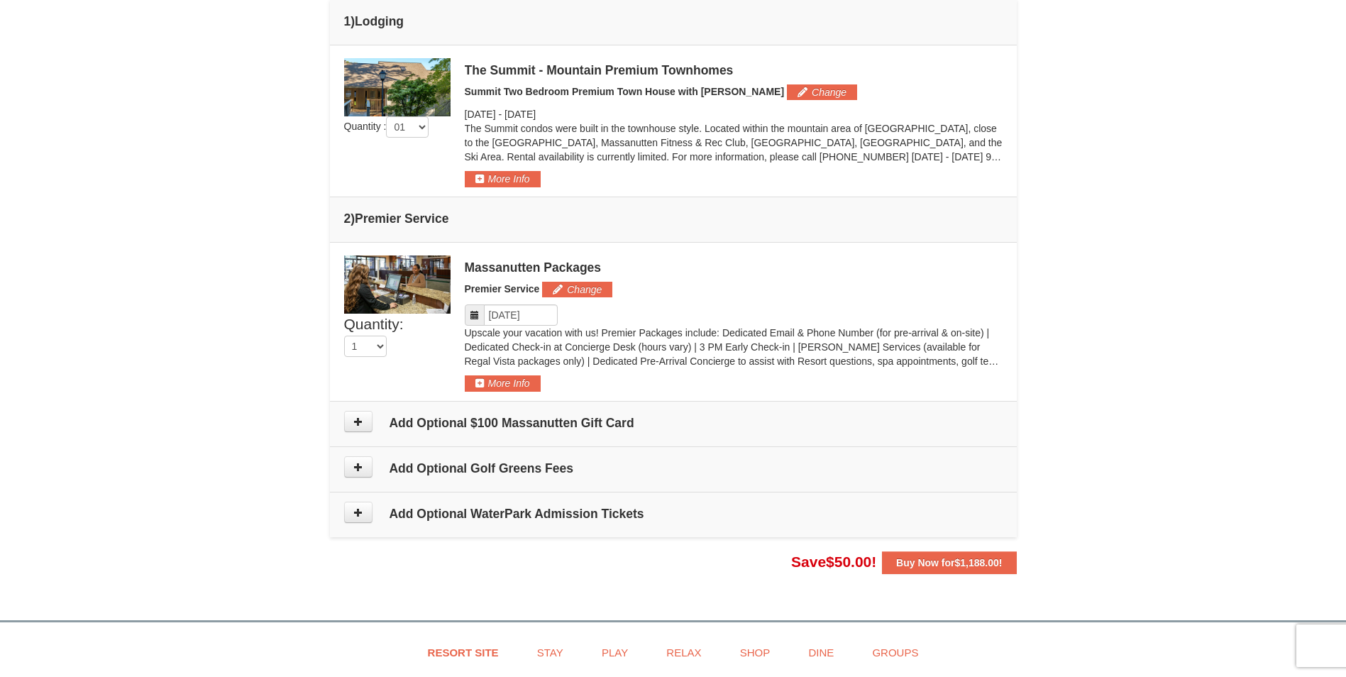
click at [446, 273] on img at bounding box center [397, 284] width 106 height 58
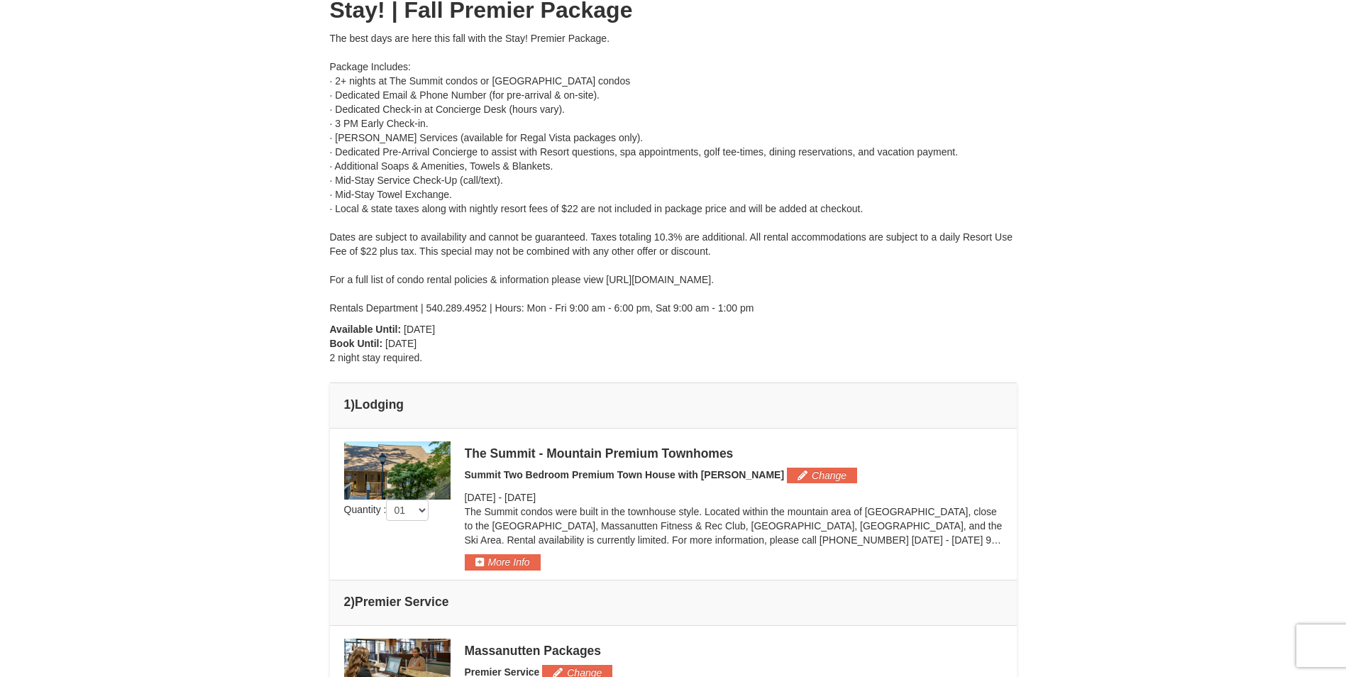
scroll to position [0, 0]
